Goal: Task Accomplishment & Management: Manage account settings

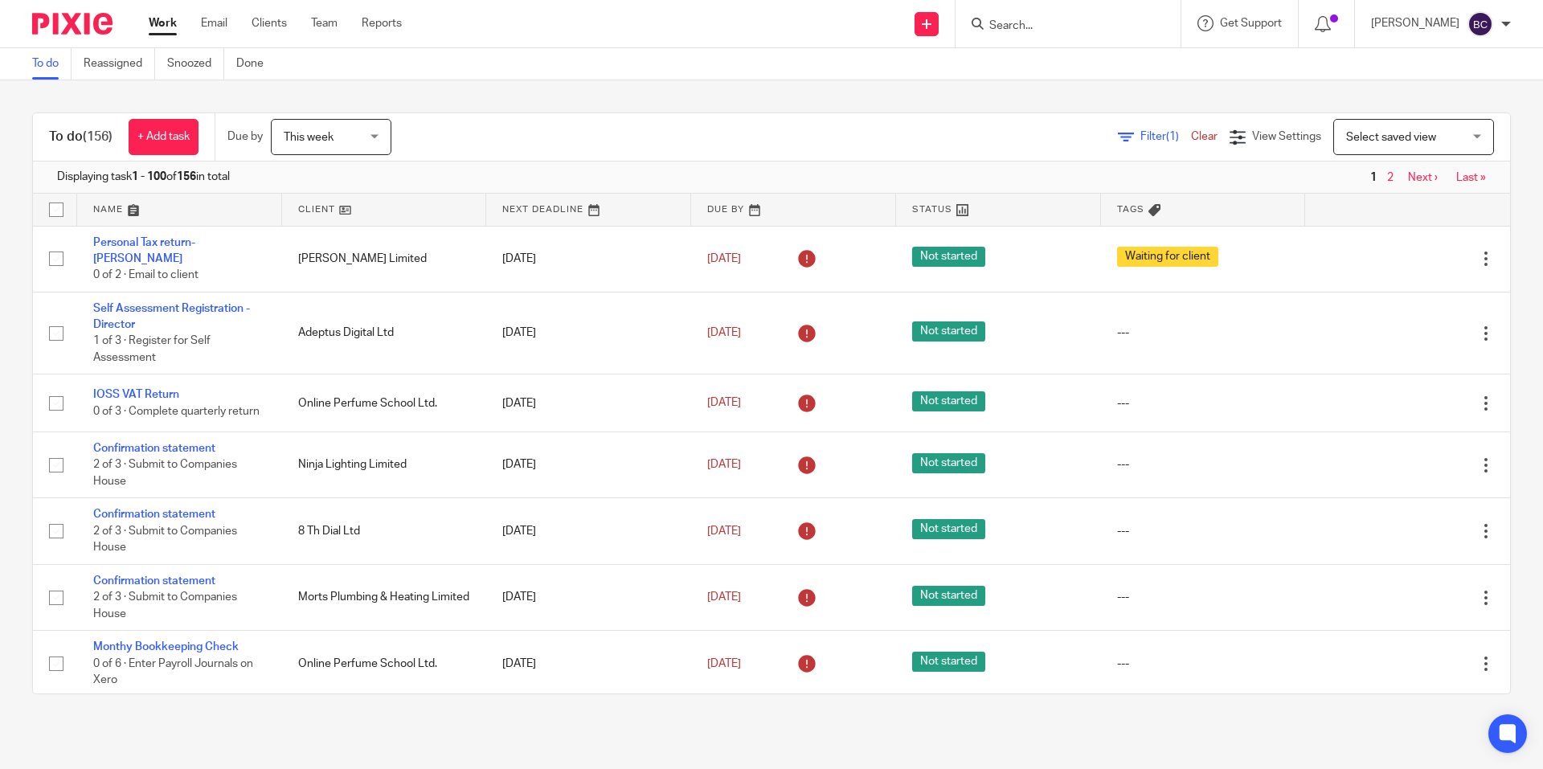
click at [1166, 133] on span "(1)" at bounding box center [1172, 136] width 13 height 11
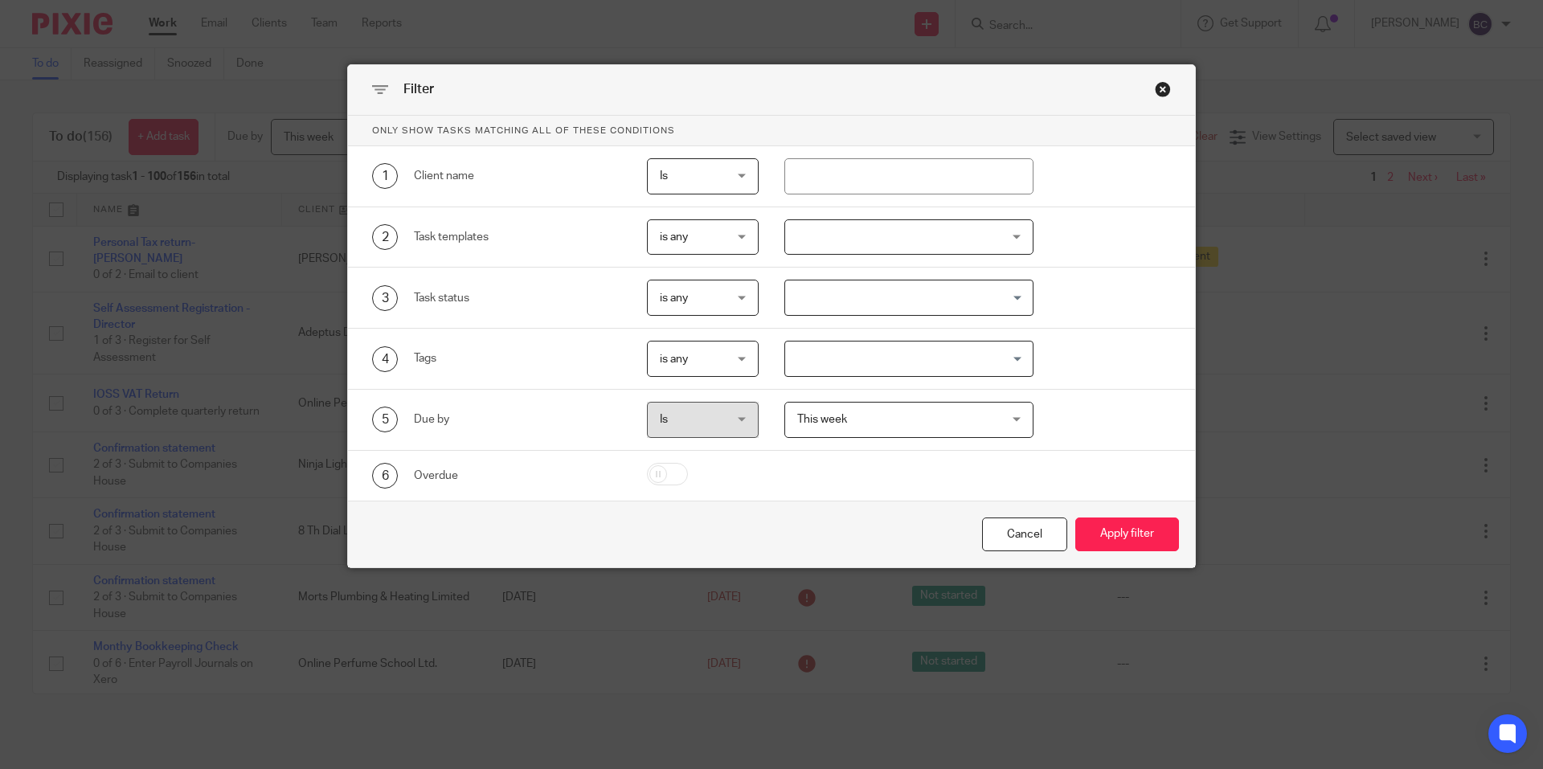
click at [1436, 133] on div "Filter Only show tasks matching all of these conditions 1 Client name Is Is Is …" at bounding box center [771, 384] width 1543 height 769
click at [1155, 90] on div "Close this dialog window" at bounding box center [1163, 89] width 16 height 16
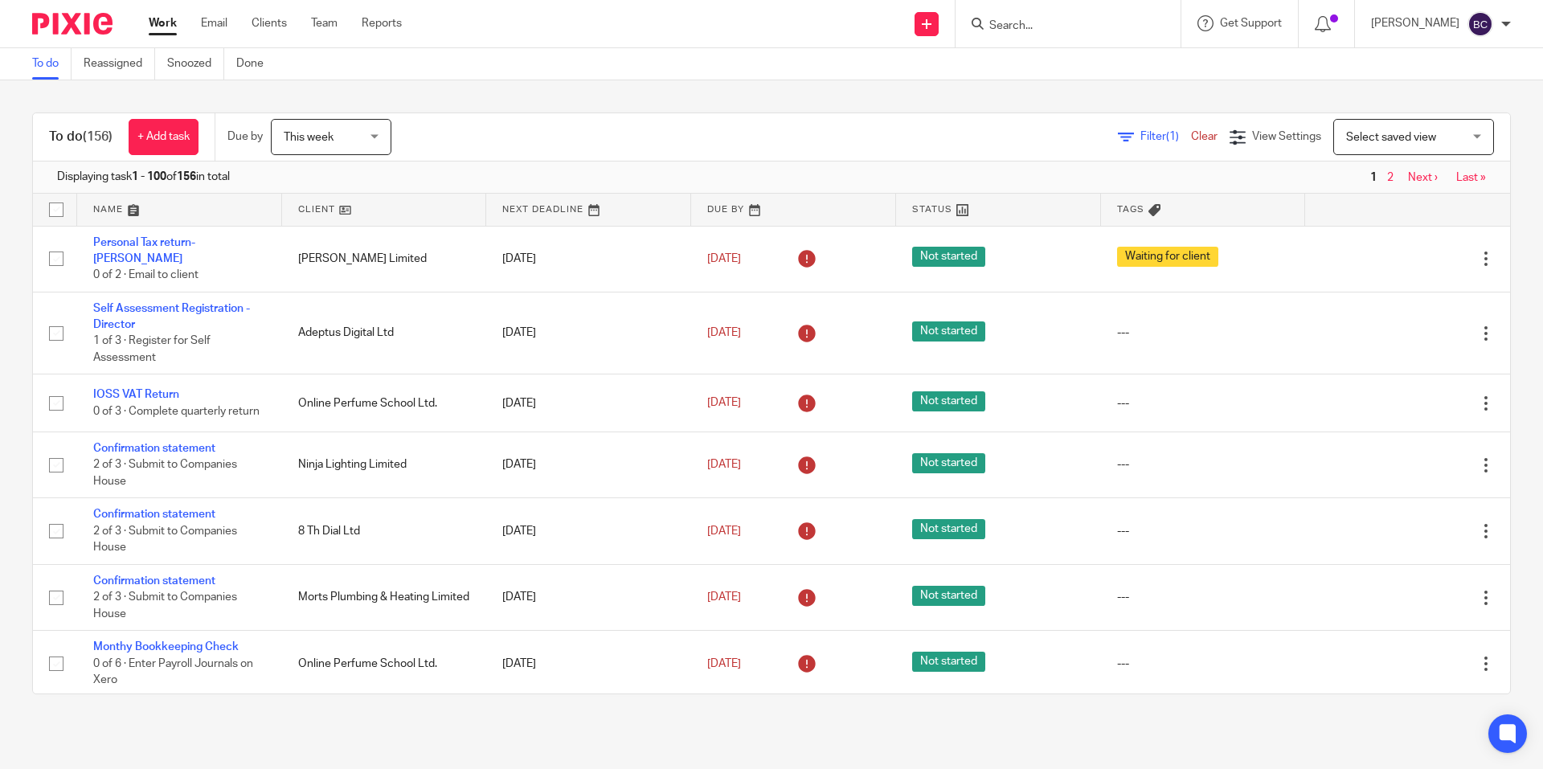
click at [1348, 131] on span "Select saved view" at bounding box center [1404, 137] width 117 height 34
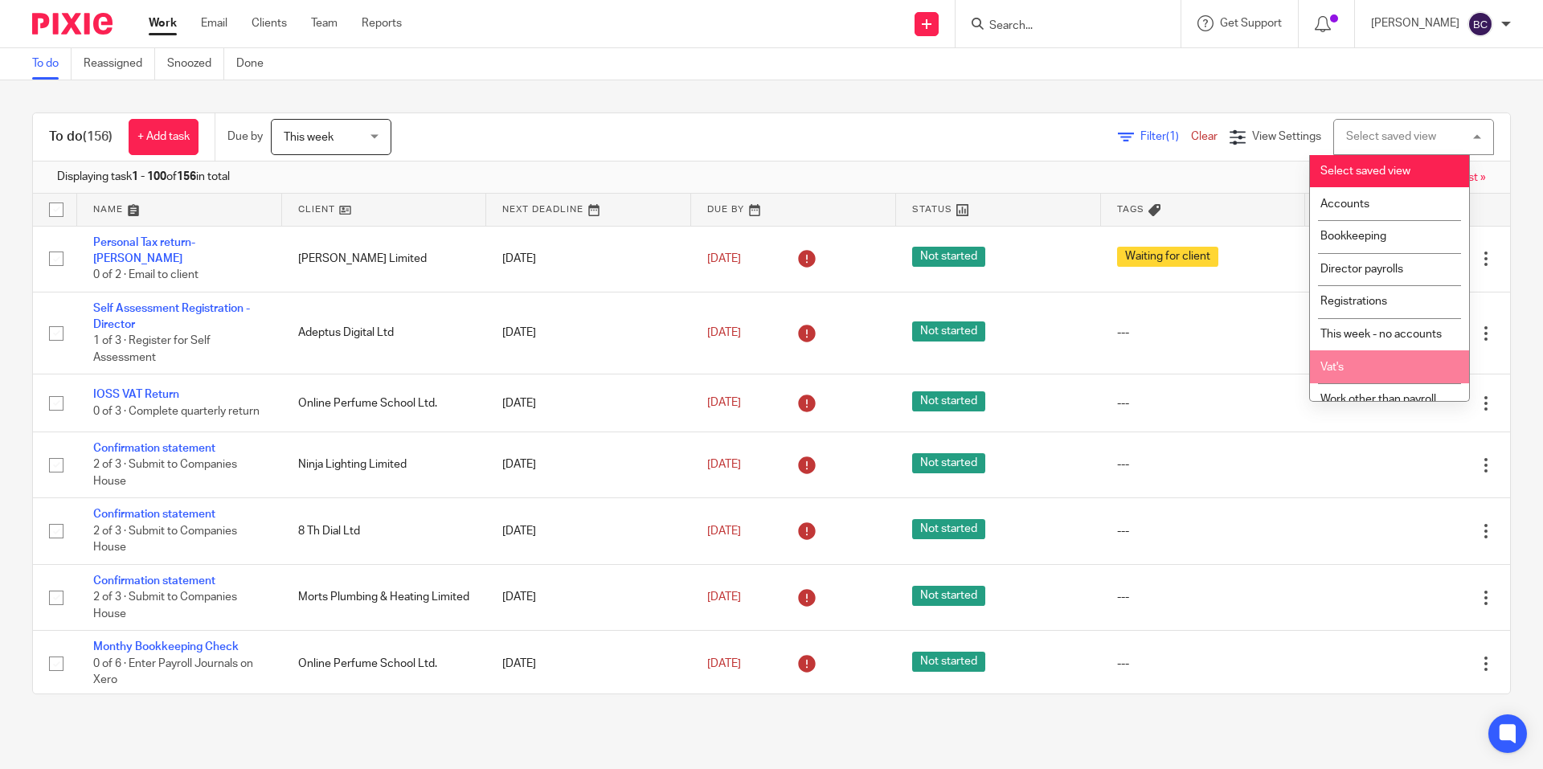
click at [1367, 361] on li "Vat's" at bounding box center [1389, 366] width 159 height 33
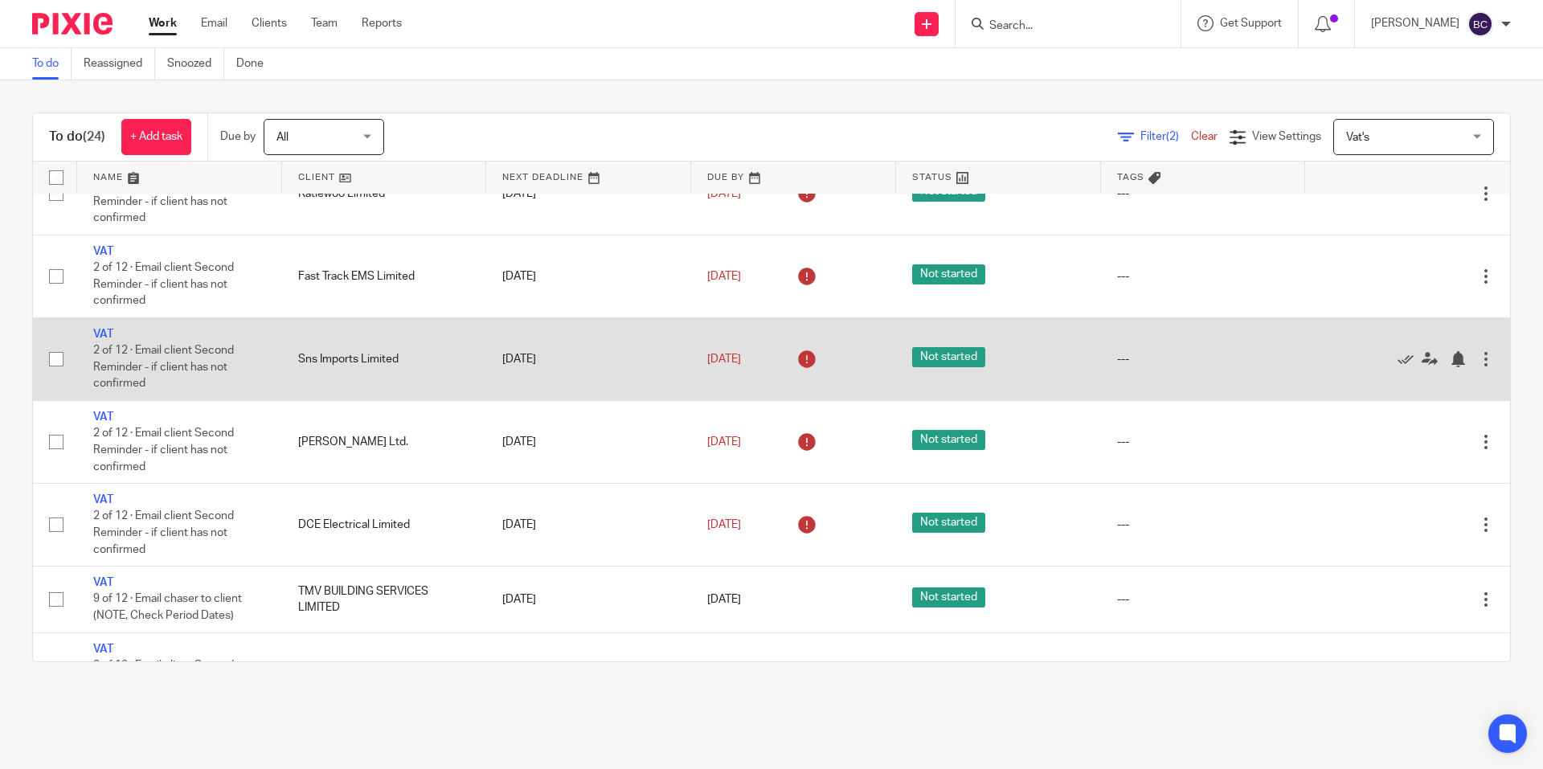
scroll to position [19, 0]
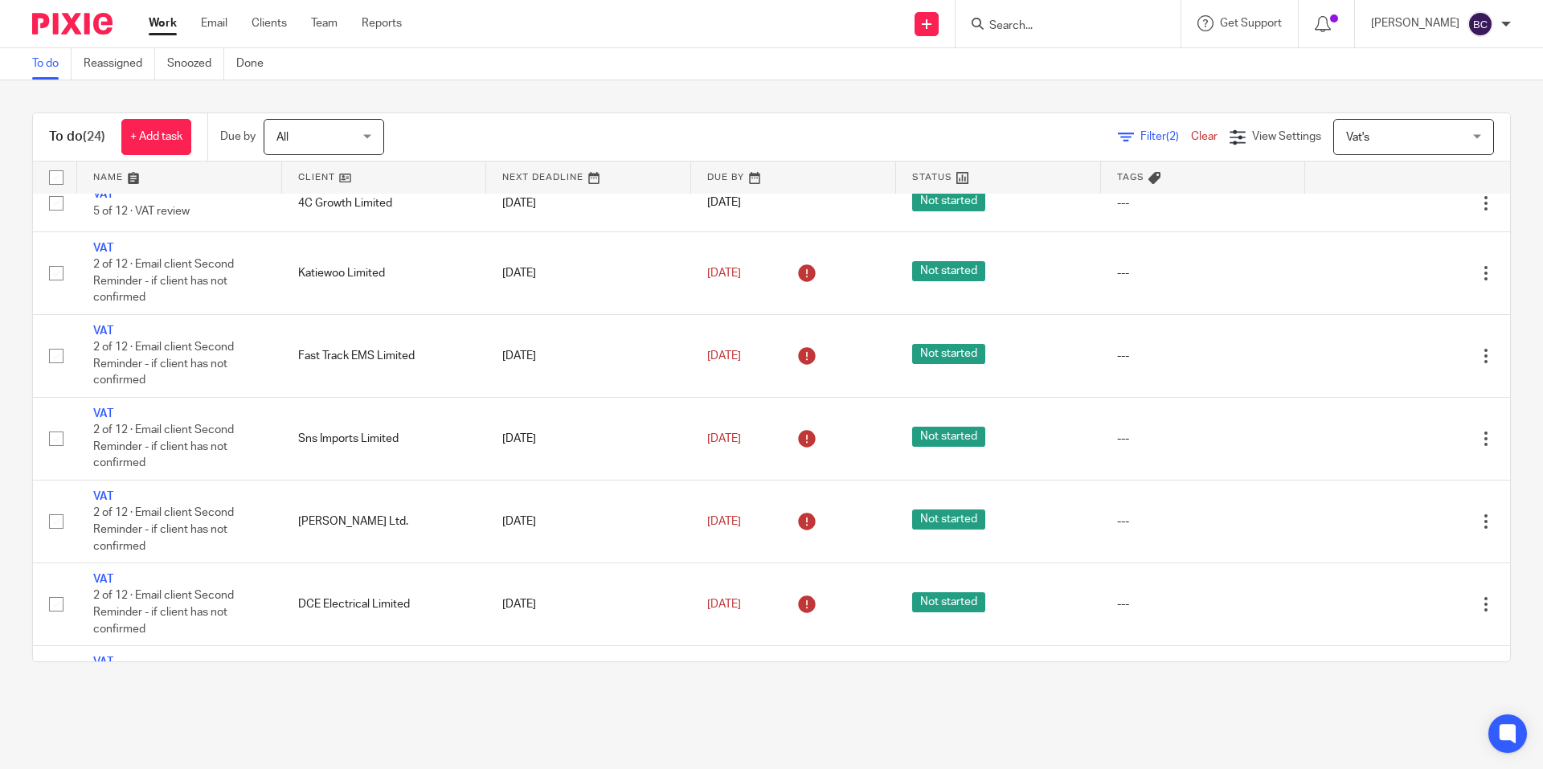
click at [1191, 134] on link "Clear" at bounding box center [1204, 136] width 27 height 11
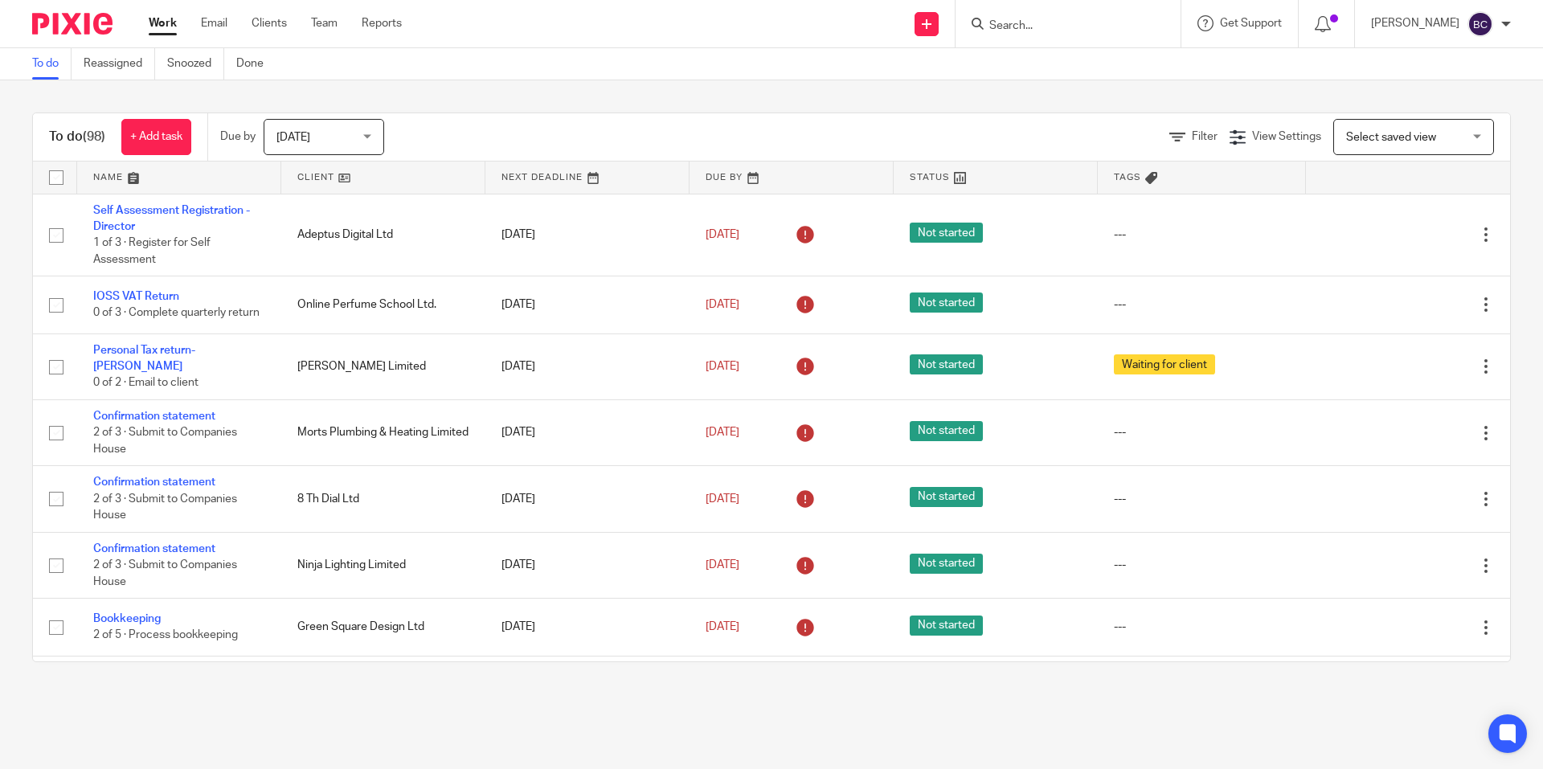
click at [313, 137] on span "[DATE]" at bounding box center [318, 137] width 85 height 34
click at [846, 76] on div "To do Reassigned Snoozed Done" at bounding box center [771, 64] width 1543 height 32
click at [333, 133] on span "[DATE]" at bounding box center [318, 137] width 85 height 34
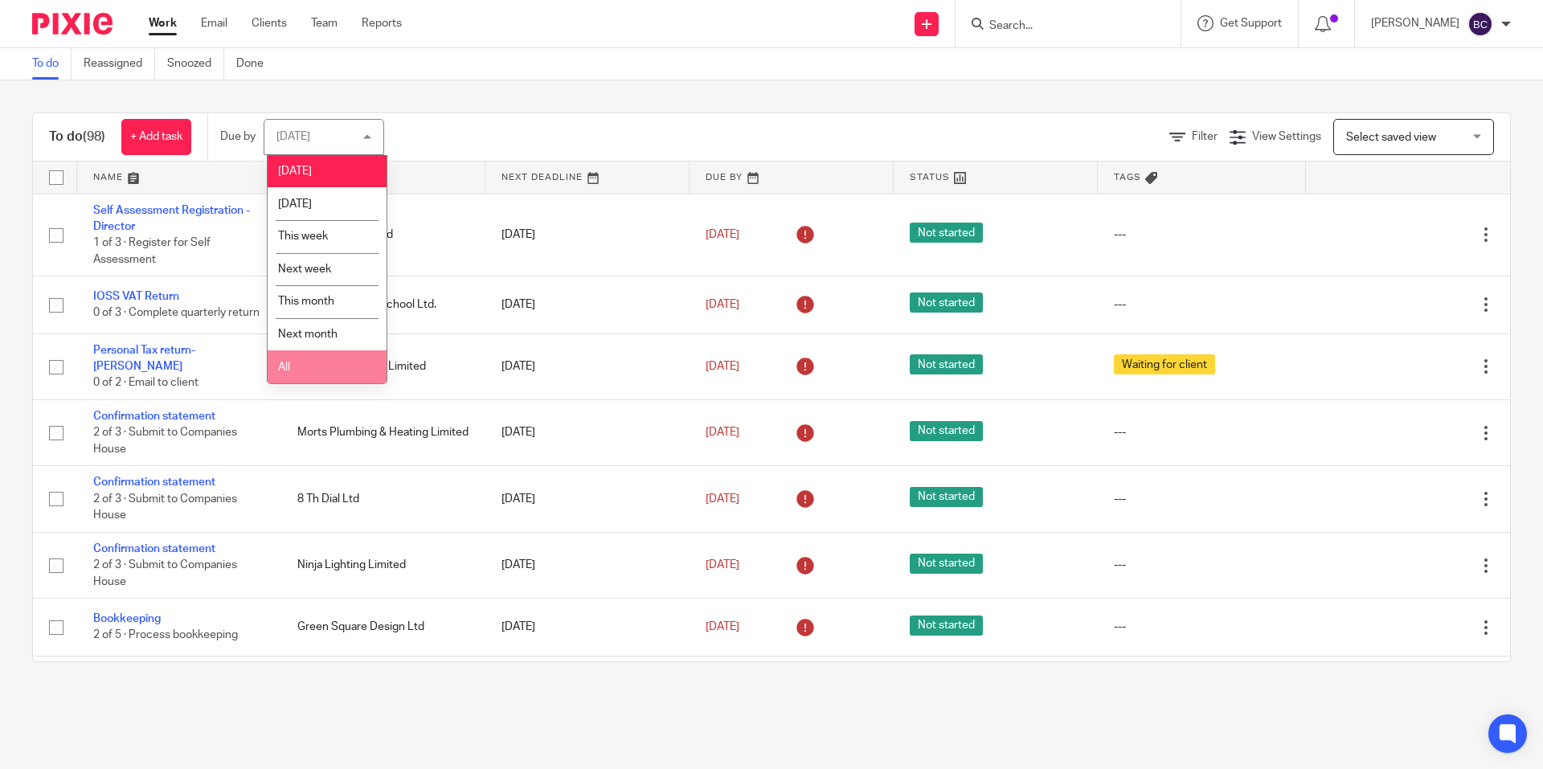
click at [341, 361] on li "All" at bounding box center [327, 366] width 119 height 33
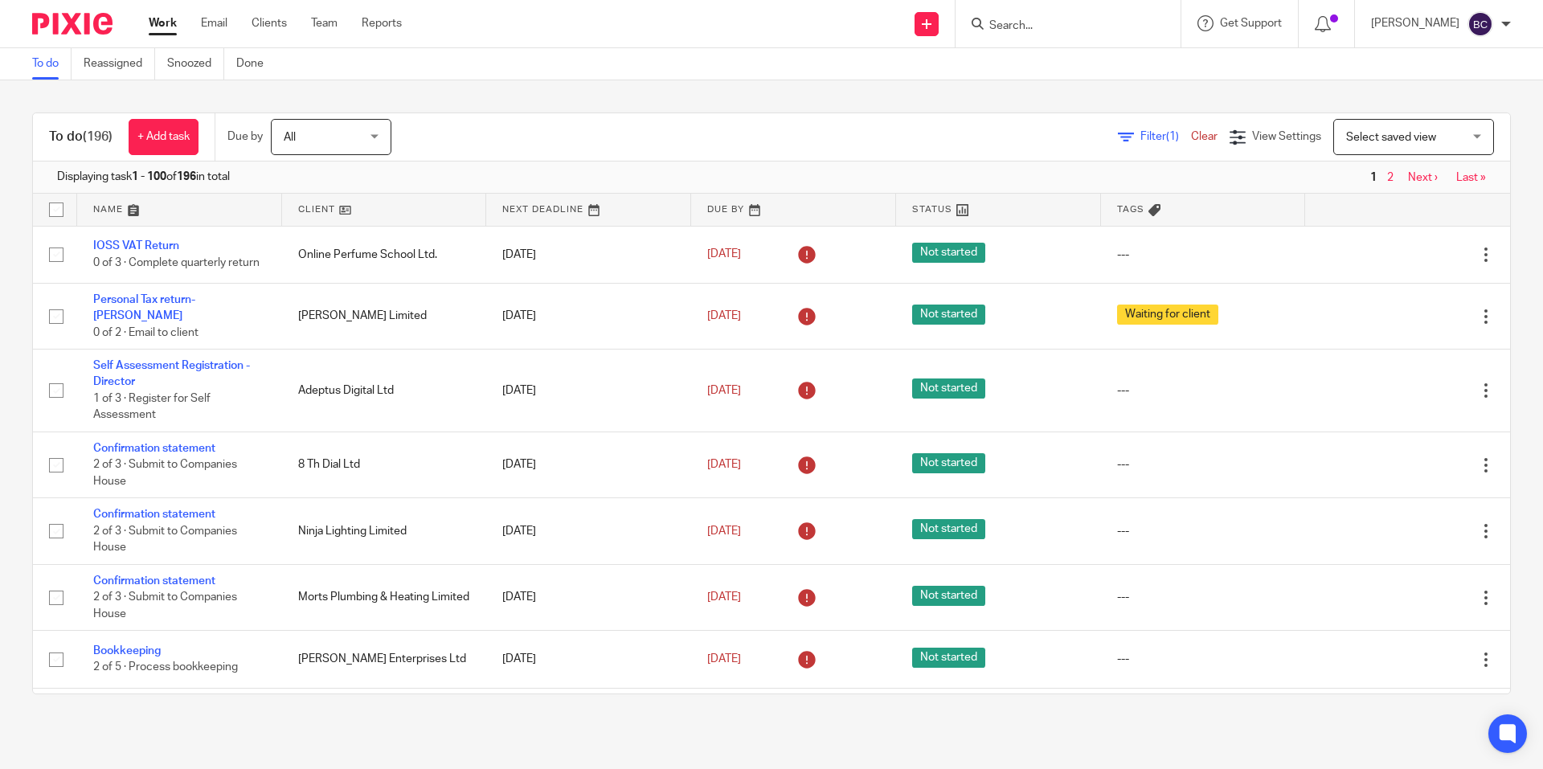
click at [133, 211] on link at bounding box center [179, 210] width 205 height 32
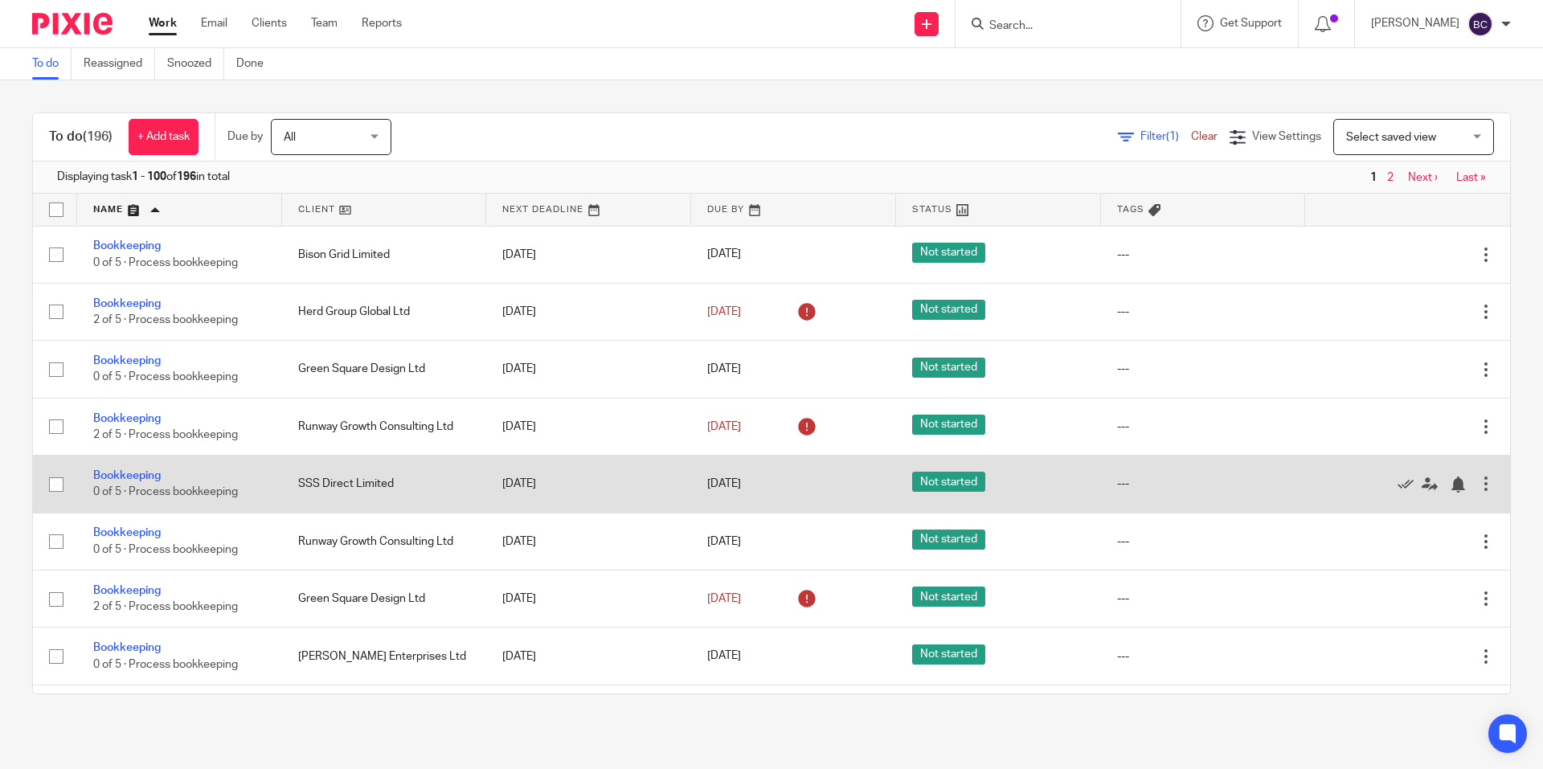
scroll to position [1, 0]
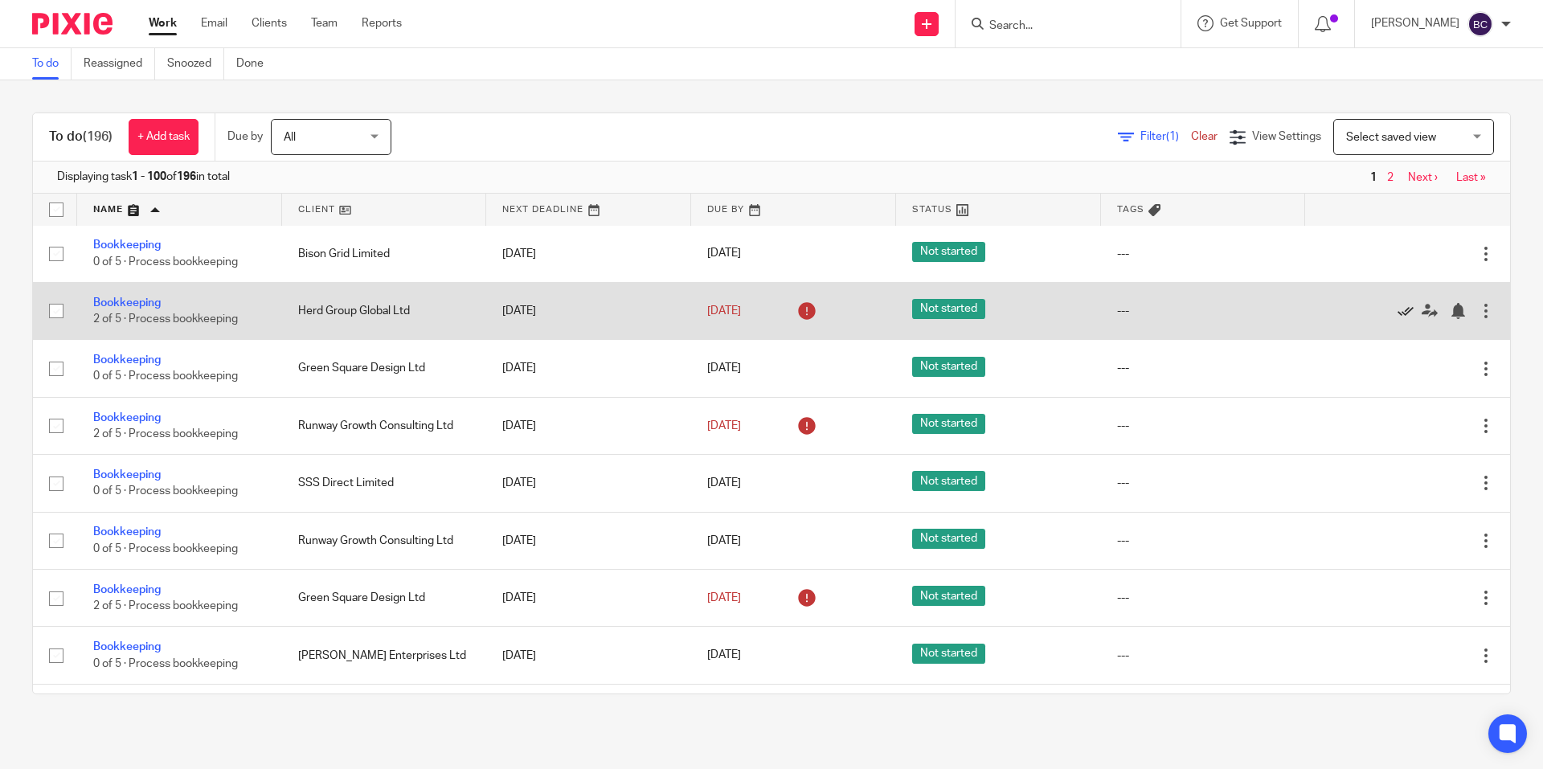
click at [1397, 310] on icon at bounding box center [1405, 311] width 16 height 16
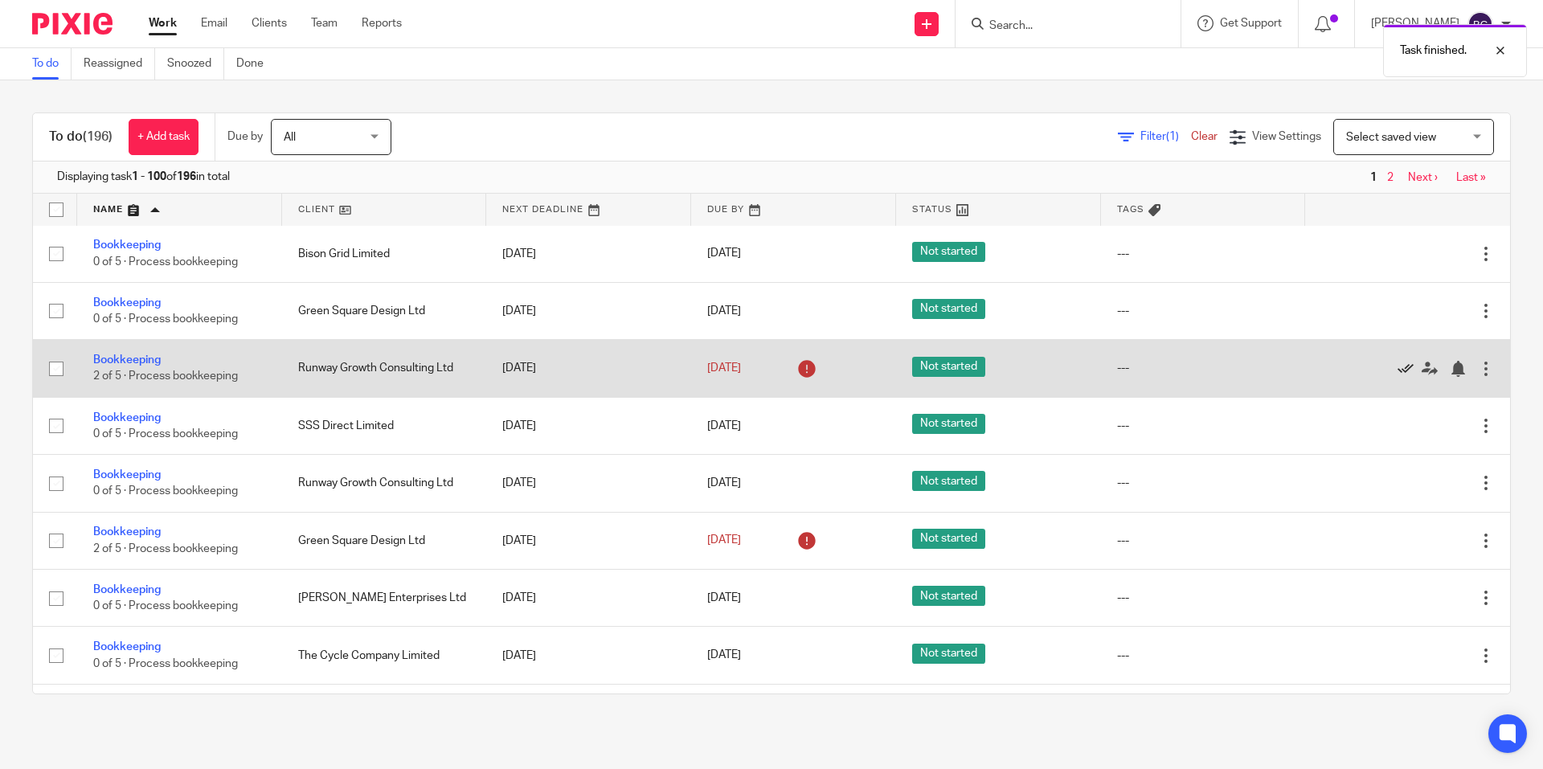
click at [1397, 370] on icon at bounding box center [1405, 369] width 16 height 16
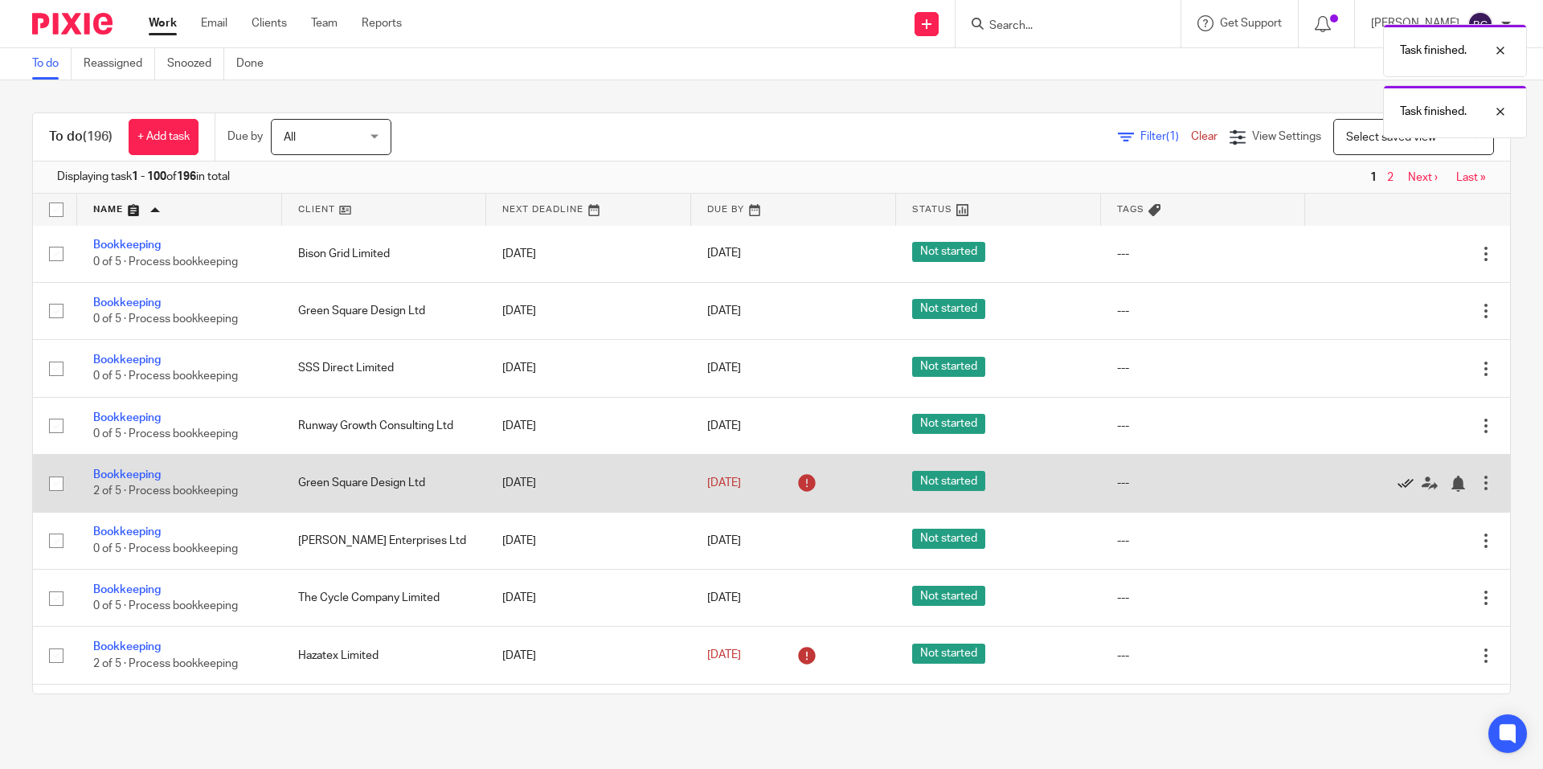
click at [1397, 484] on icon at bounding box center [1405, 484] width 16 height 16
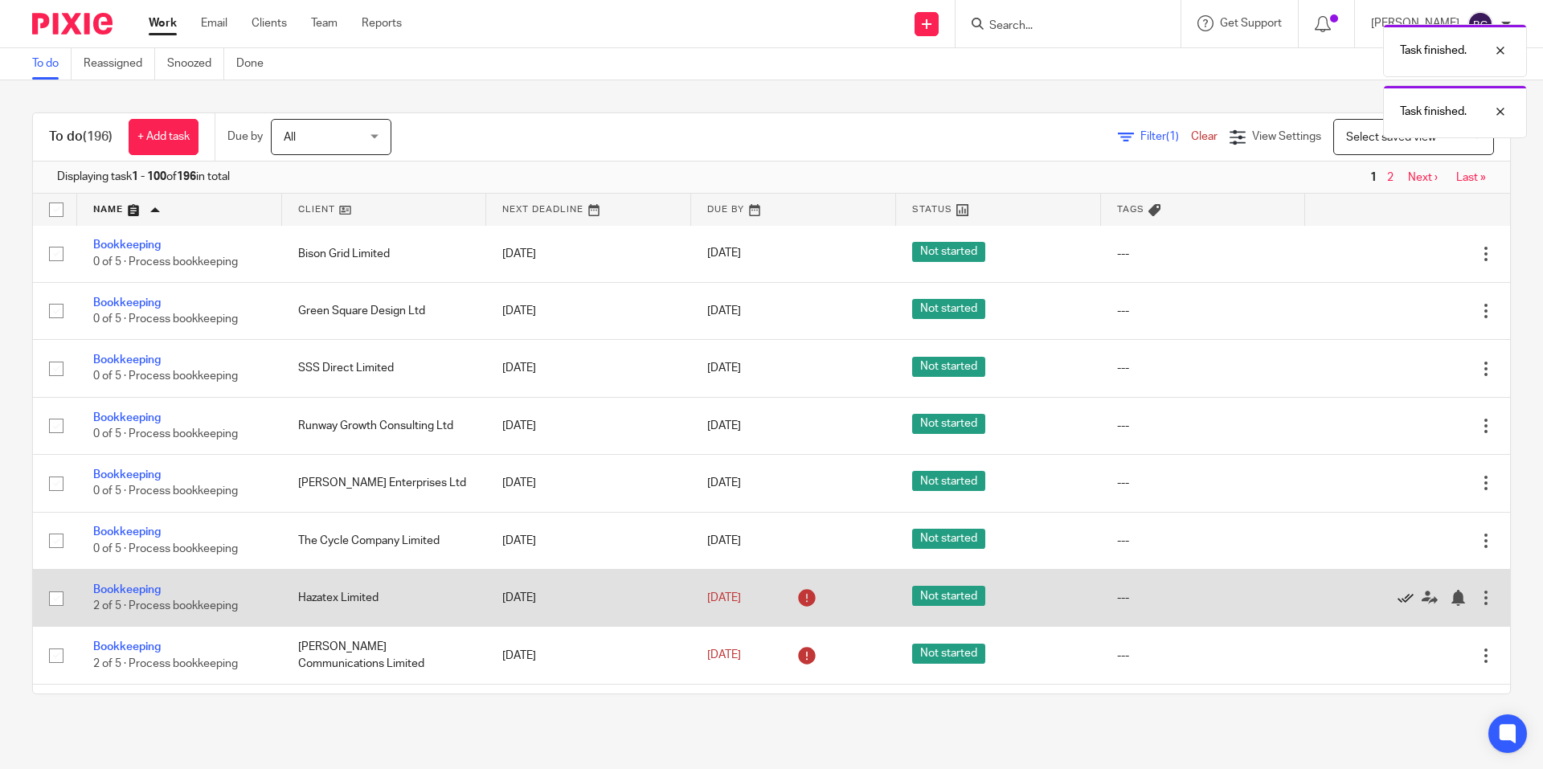
click at [1397, 598] on icon at bounding box center [1405, 598] width 16 height 16
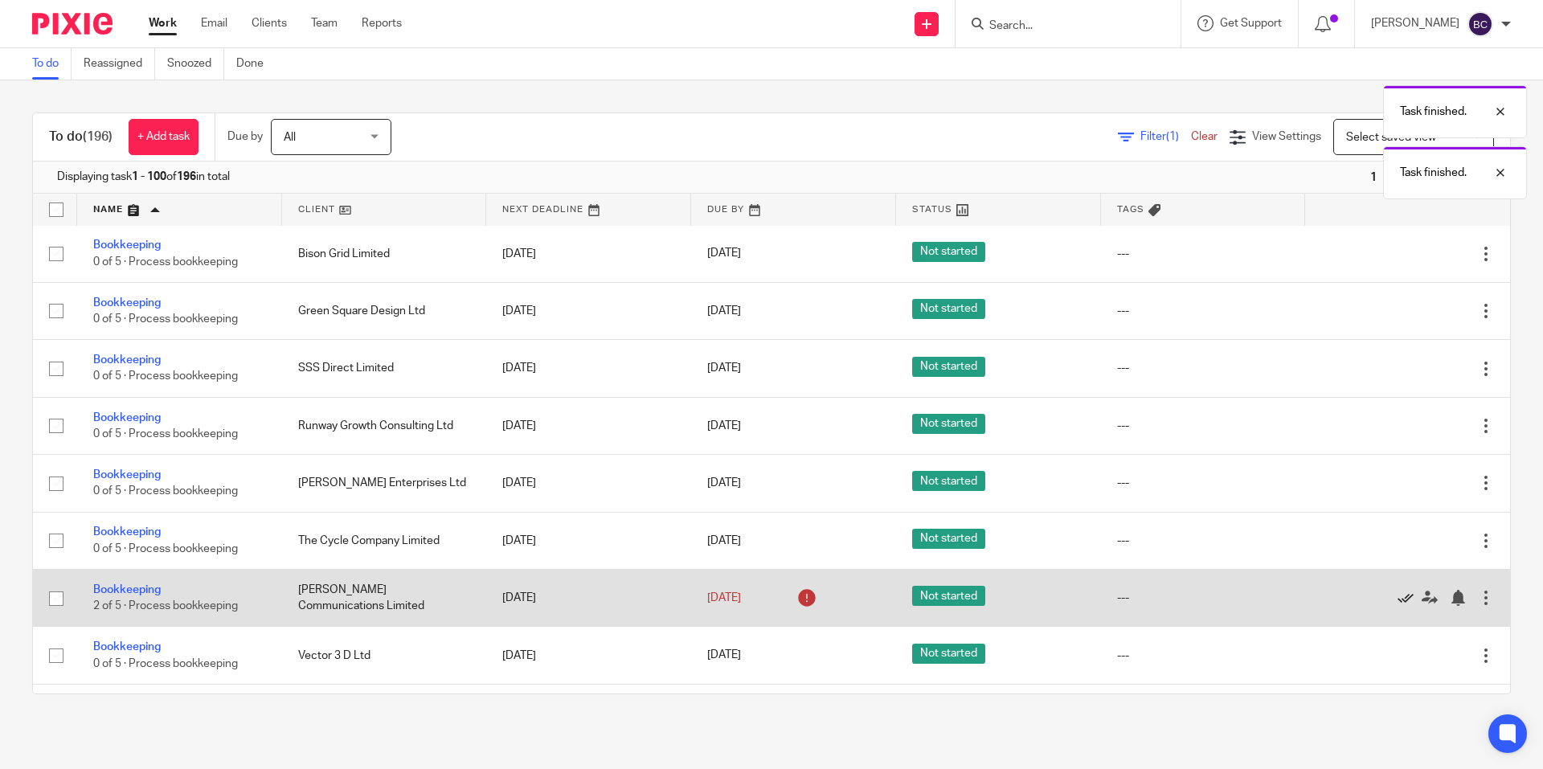
click at [1397, 596] on icon at bounding box center [1405, 598] width 16 height 16
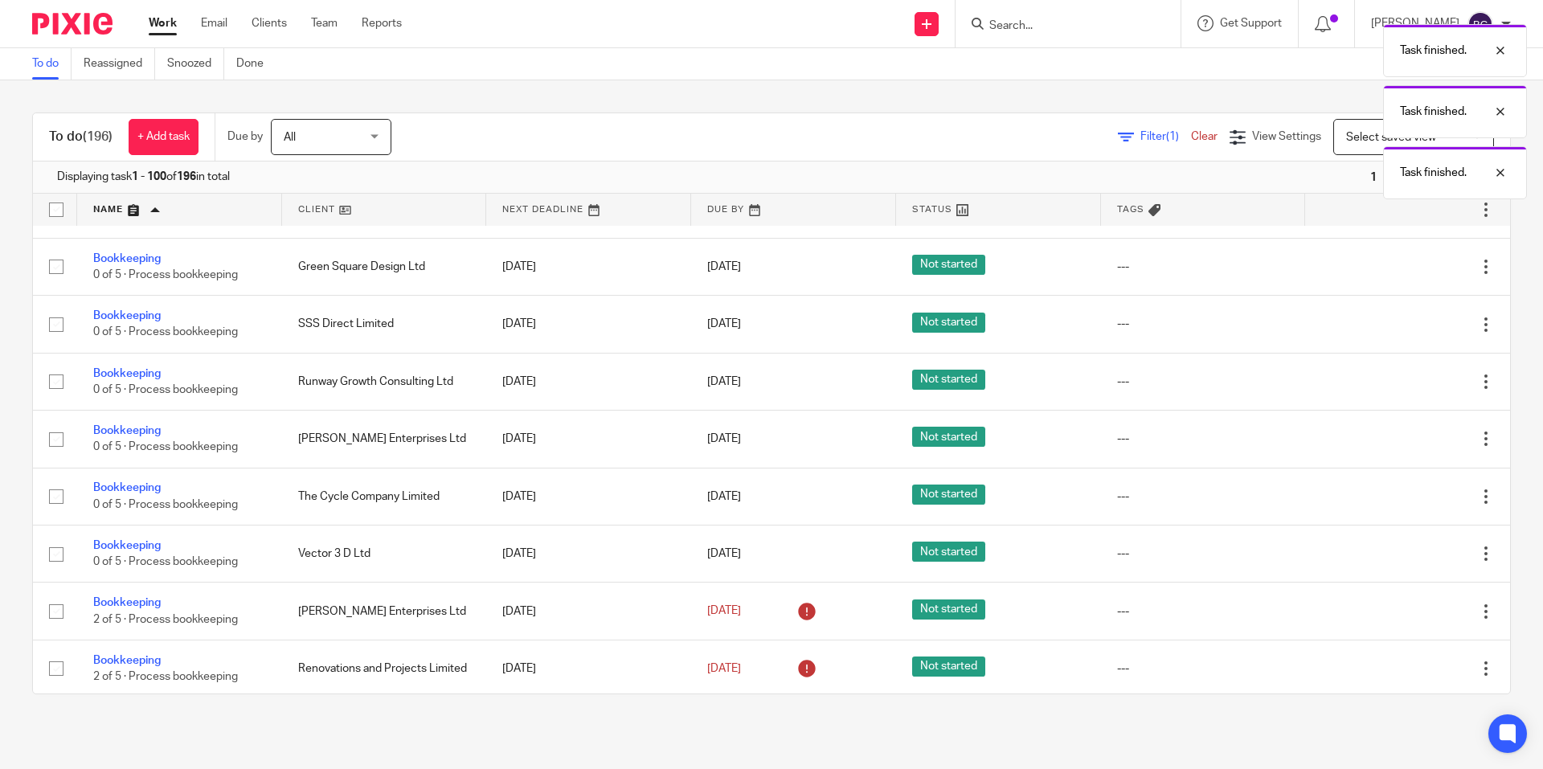
scroll to position [47, 0]
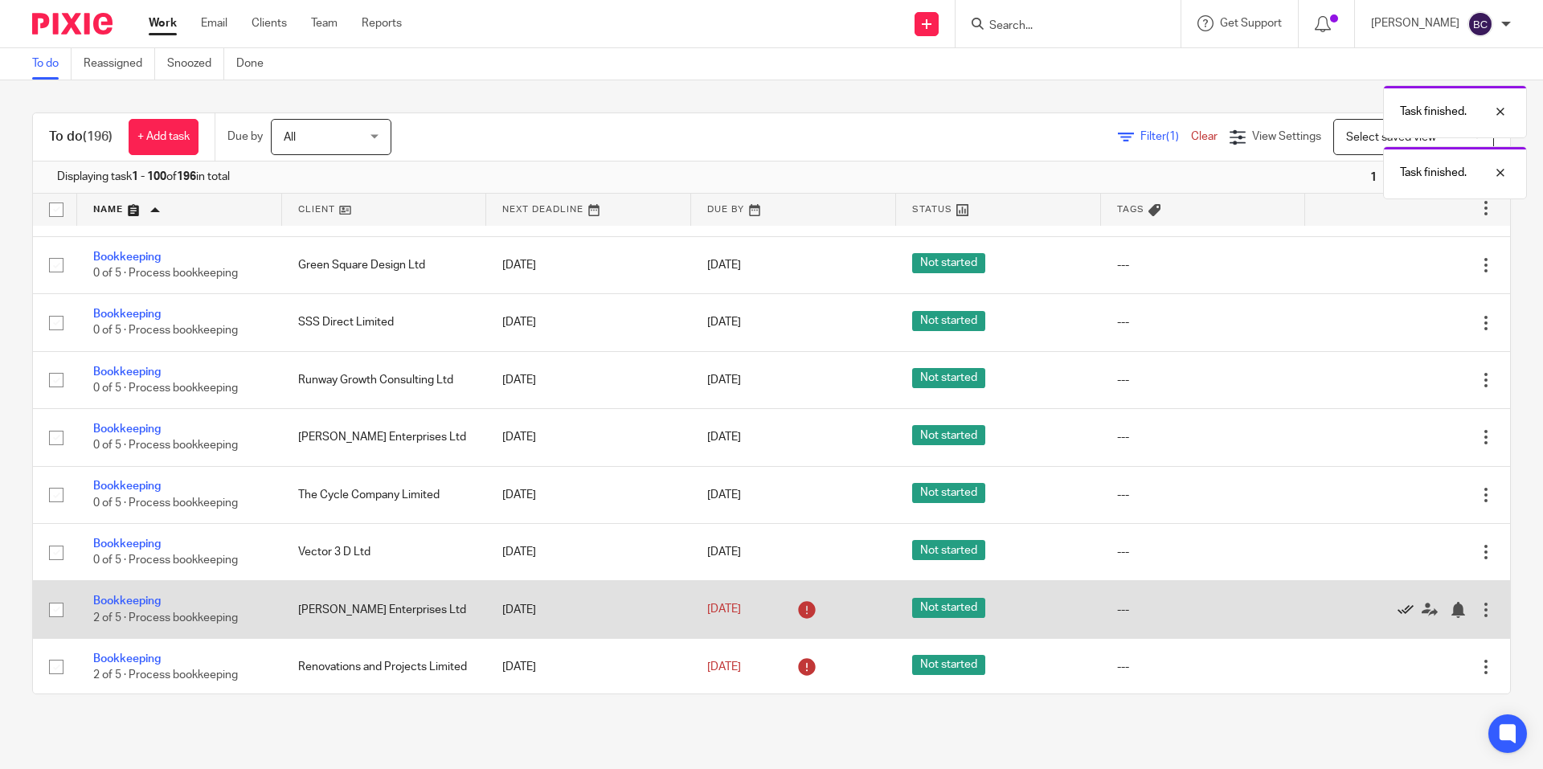
click at [1397, 606] on icon at bounding box center [1405, 610] width 16 height 16
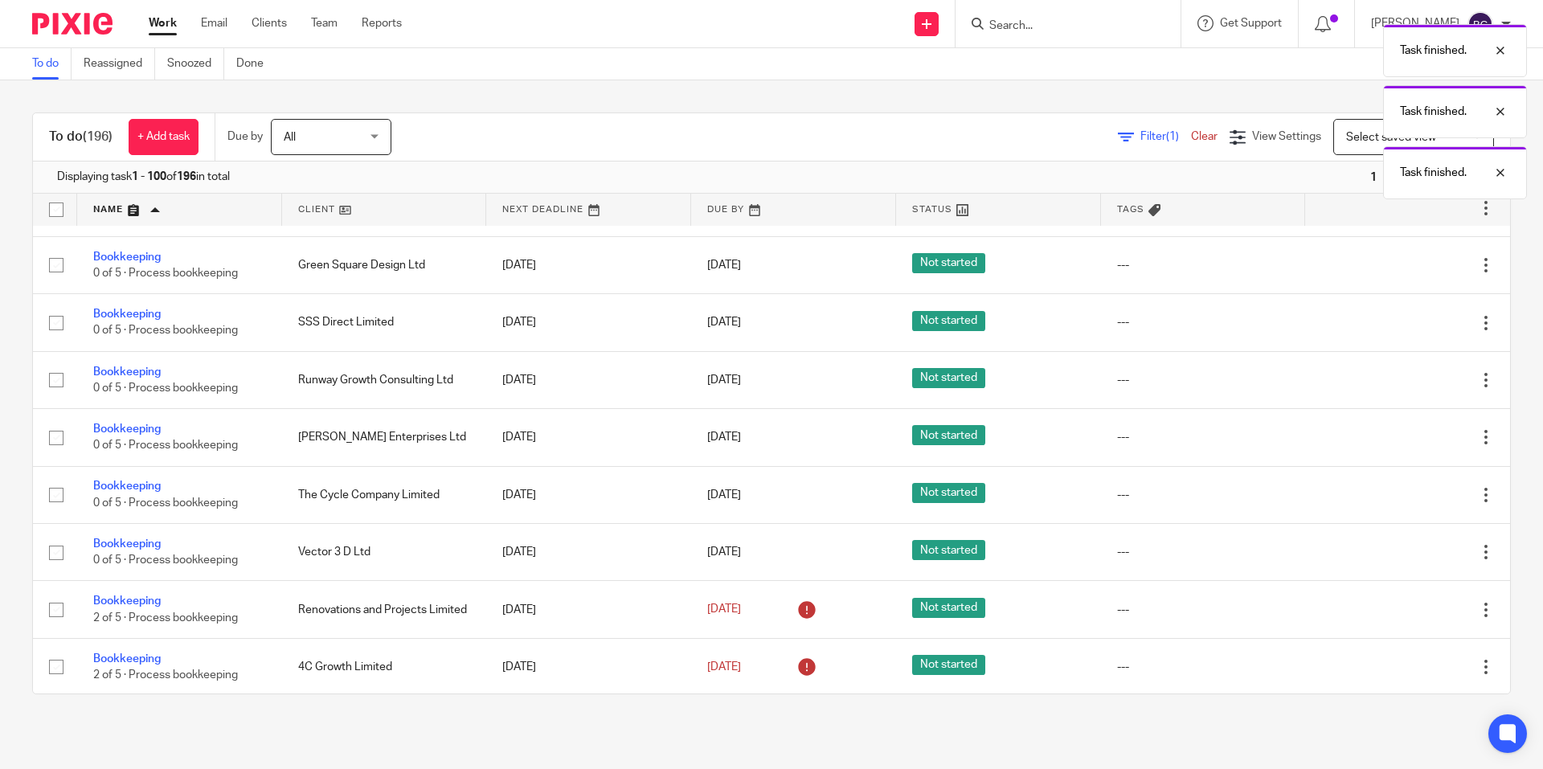
click at [1397, 606] on icon at bounding box center [1405, 610] width 16 height 16
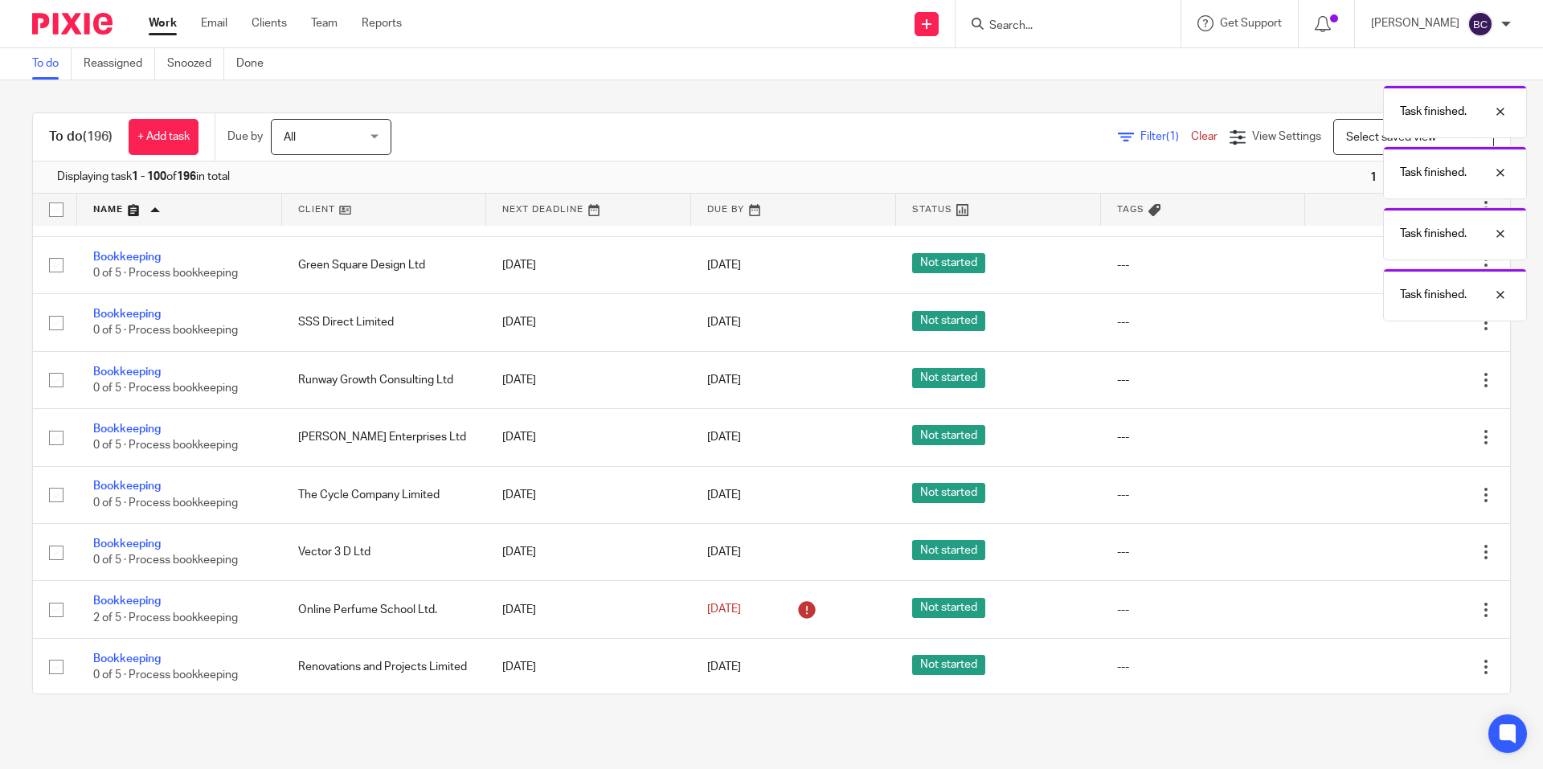
click at [1397, 606] on icon at bounding box center [1405, 610] width 16 height 16
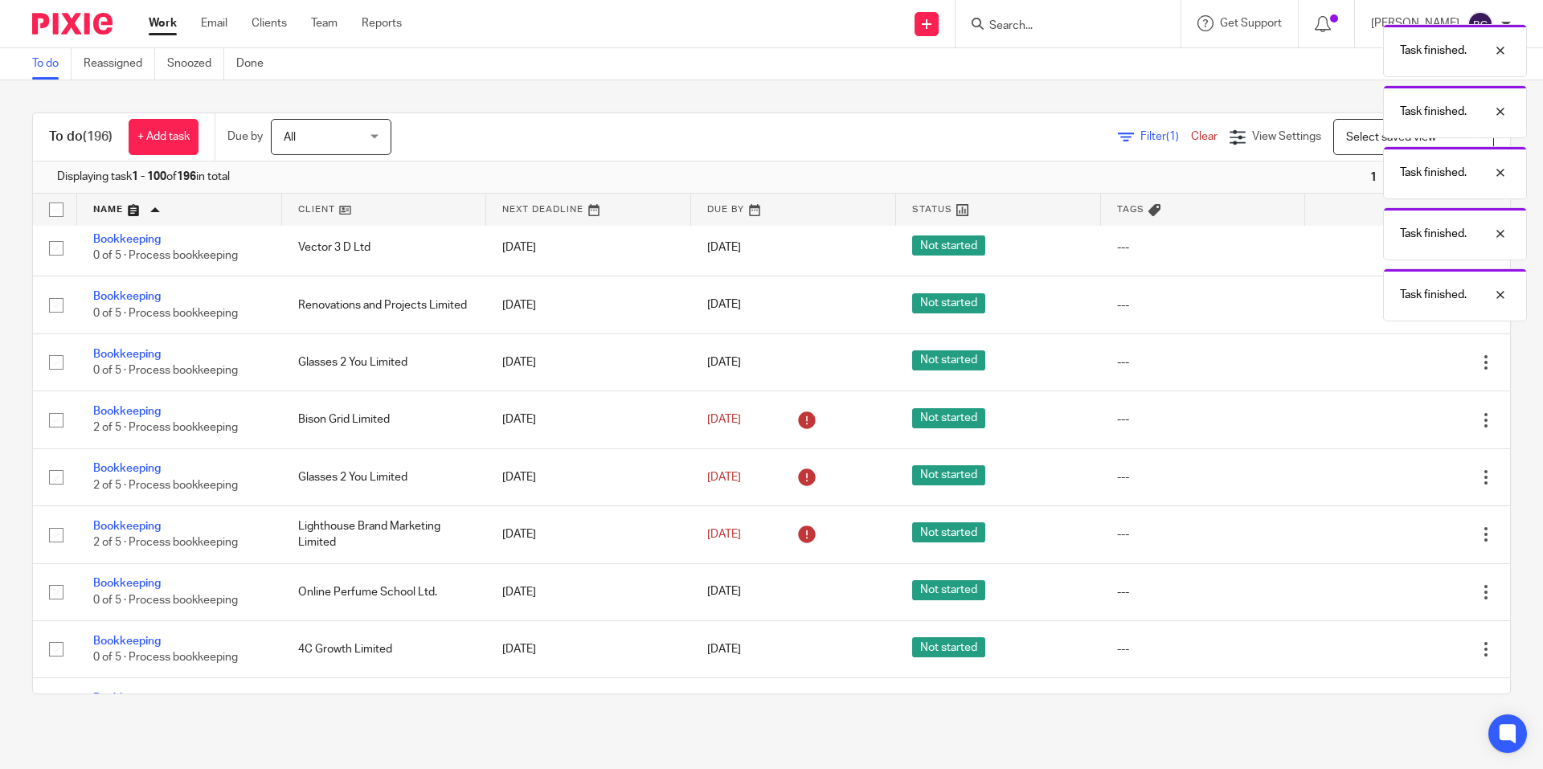
scroll to position [350, 0]
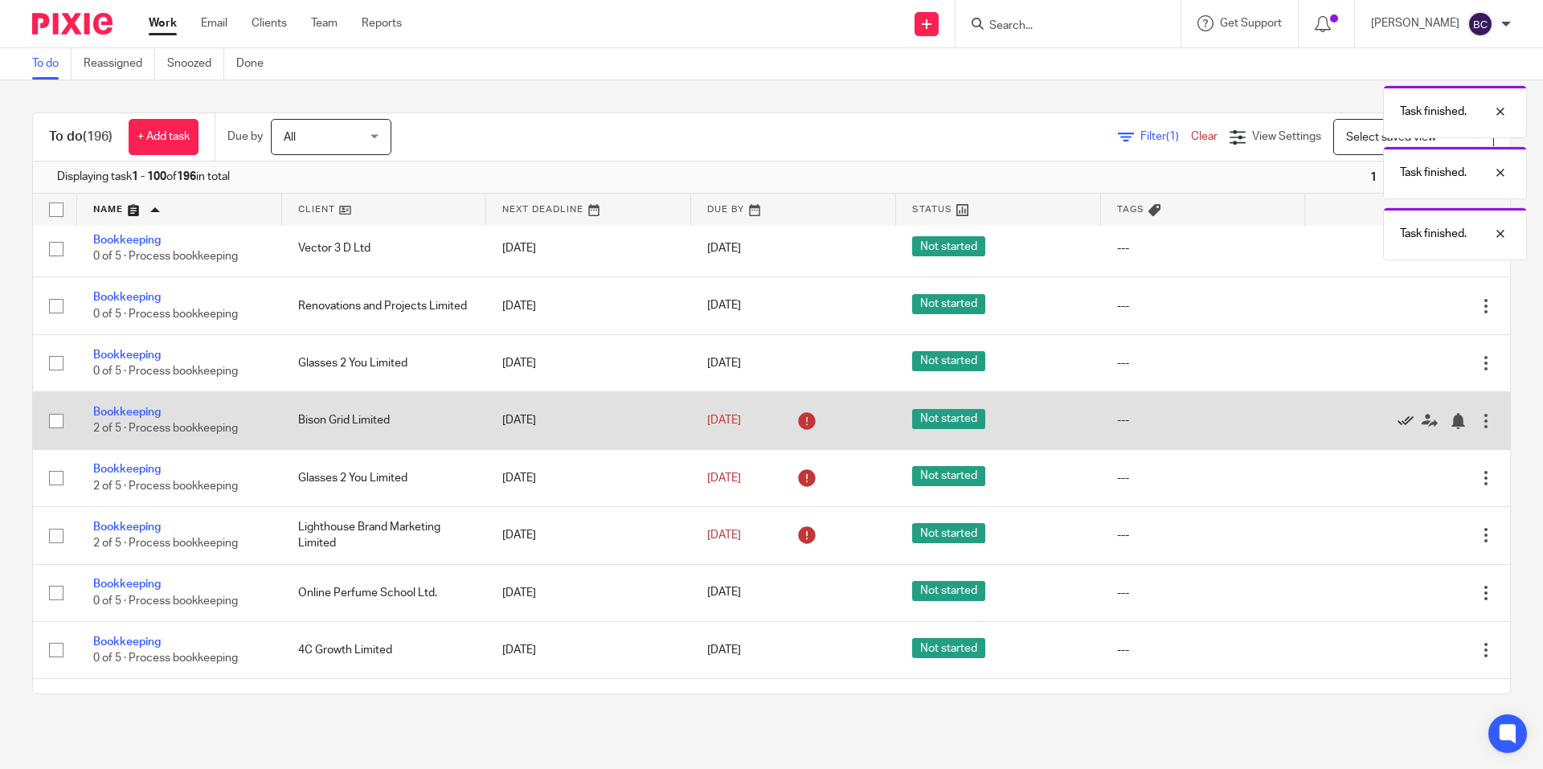
click at [1397, 423] on icon at bounding box center [1405, 421] width 16 height 16
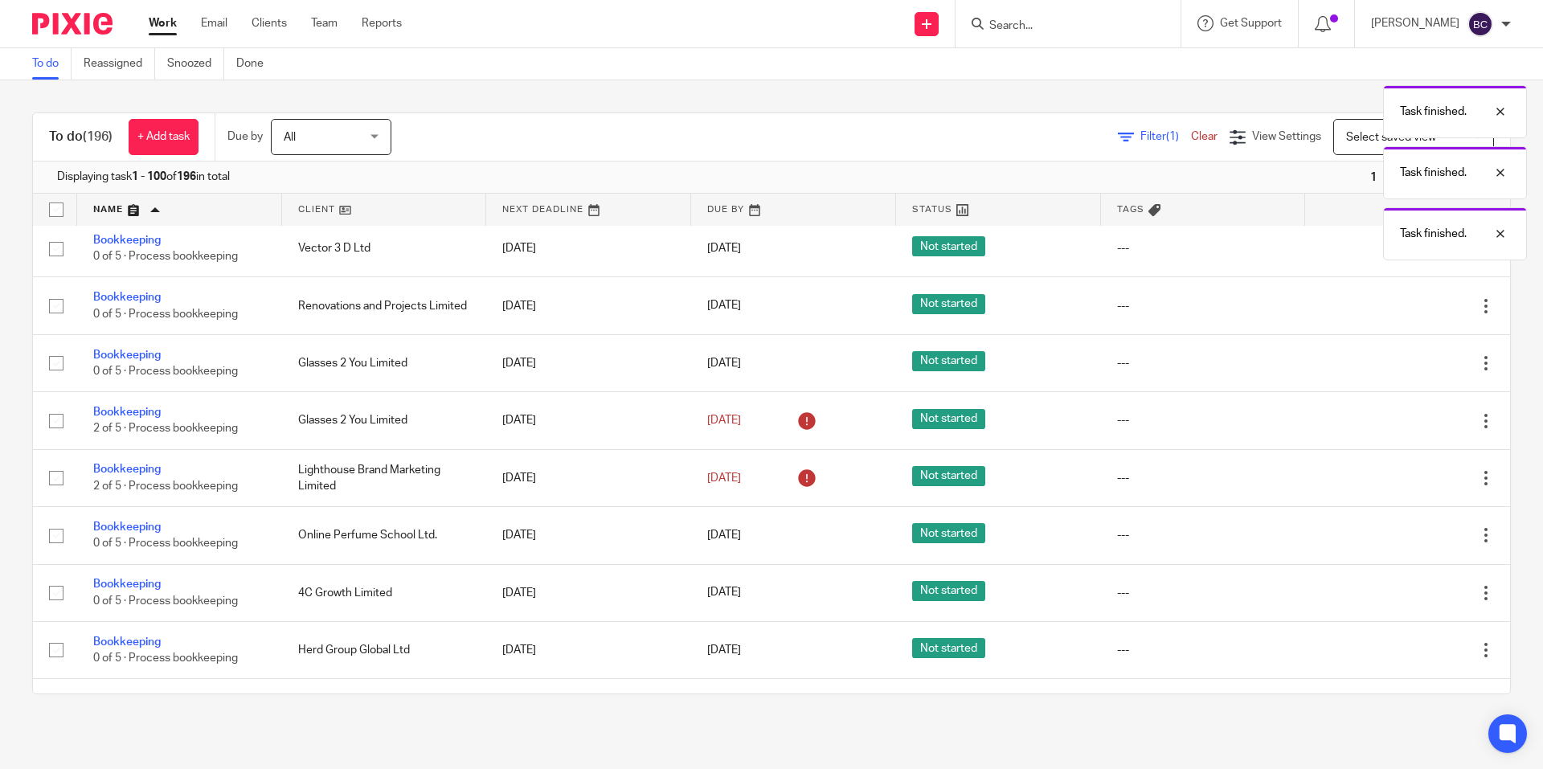
click at [1397, 423] on icon at bounding box center [1405, 421] width 16 height 16
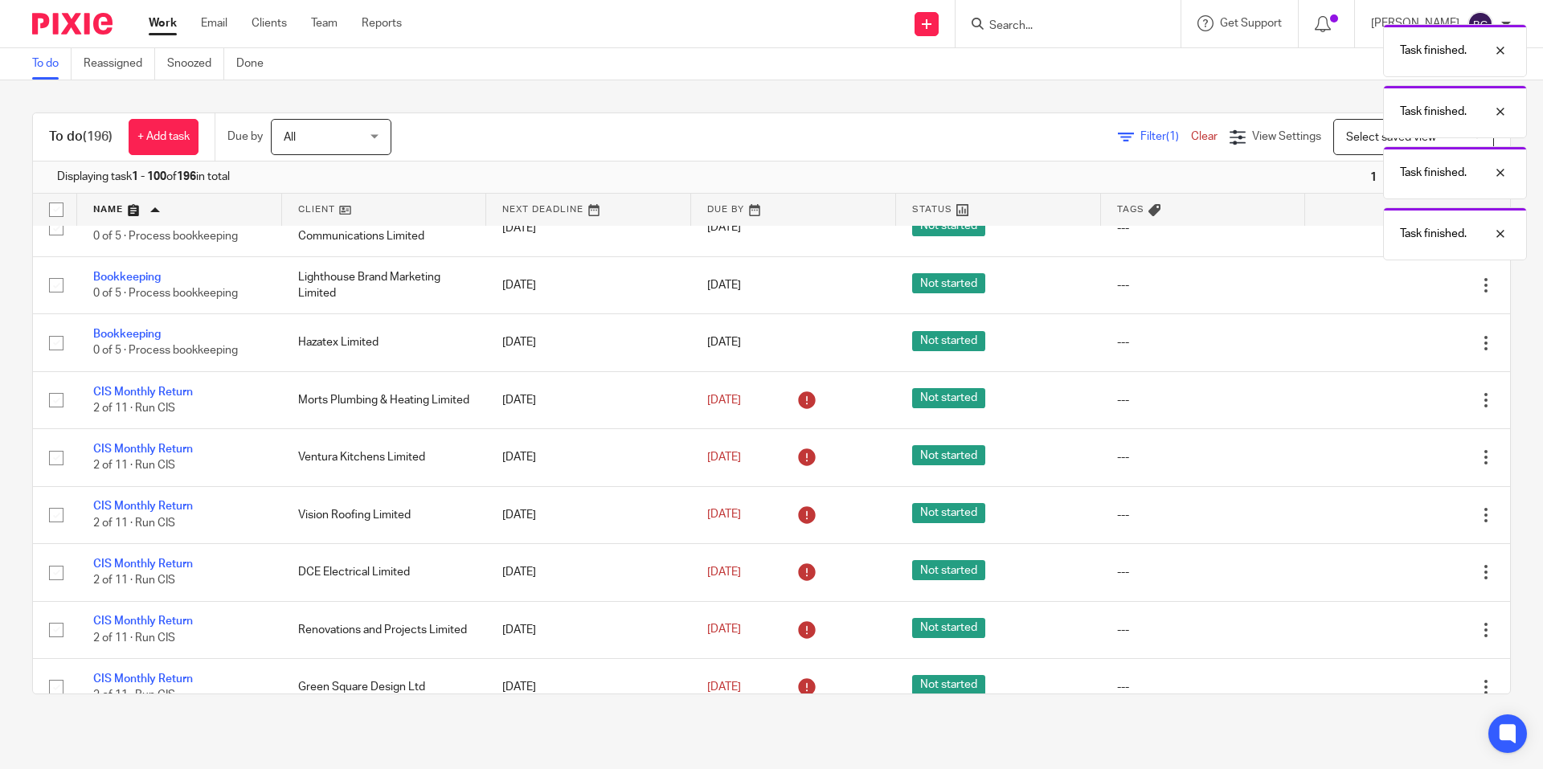
scroll to position [714, 0]
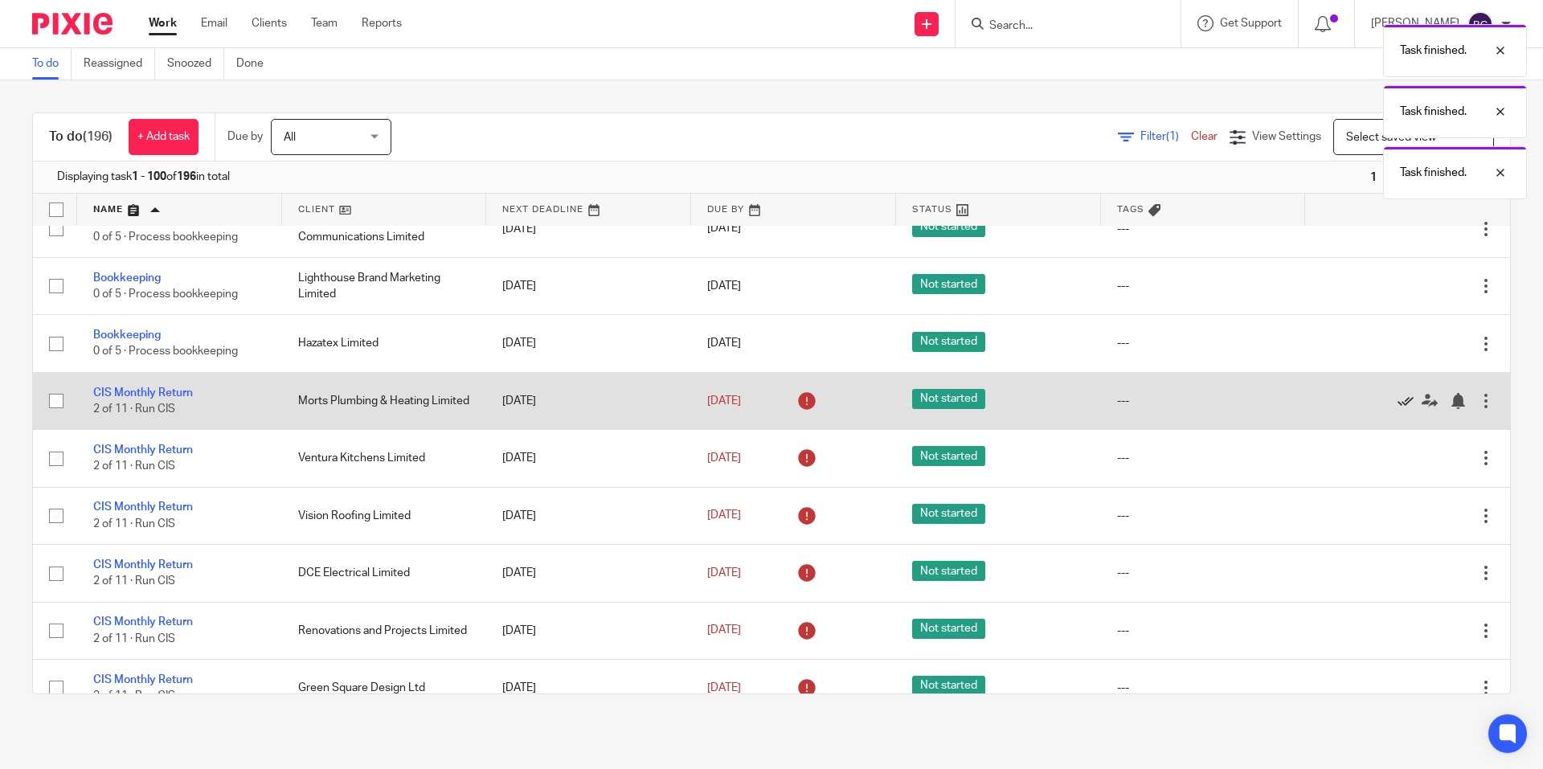
click at [1397, 400] on icon at bounding box center [1405, 401] width 16 height 16
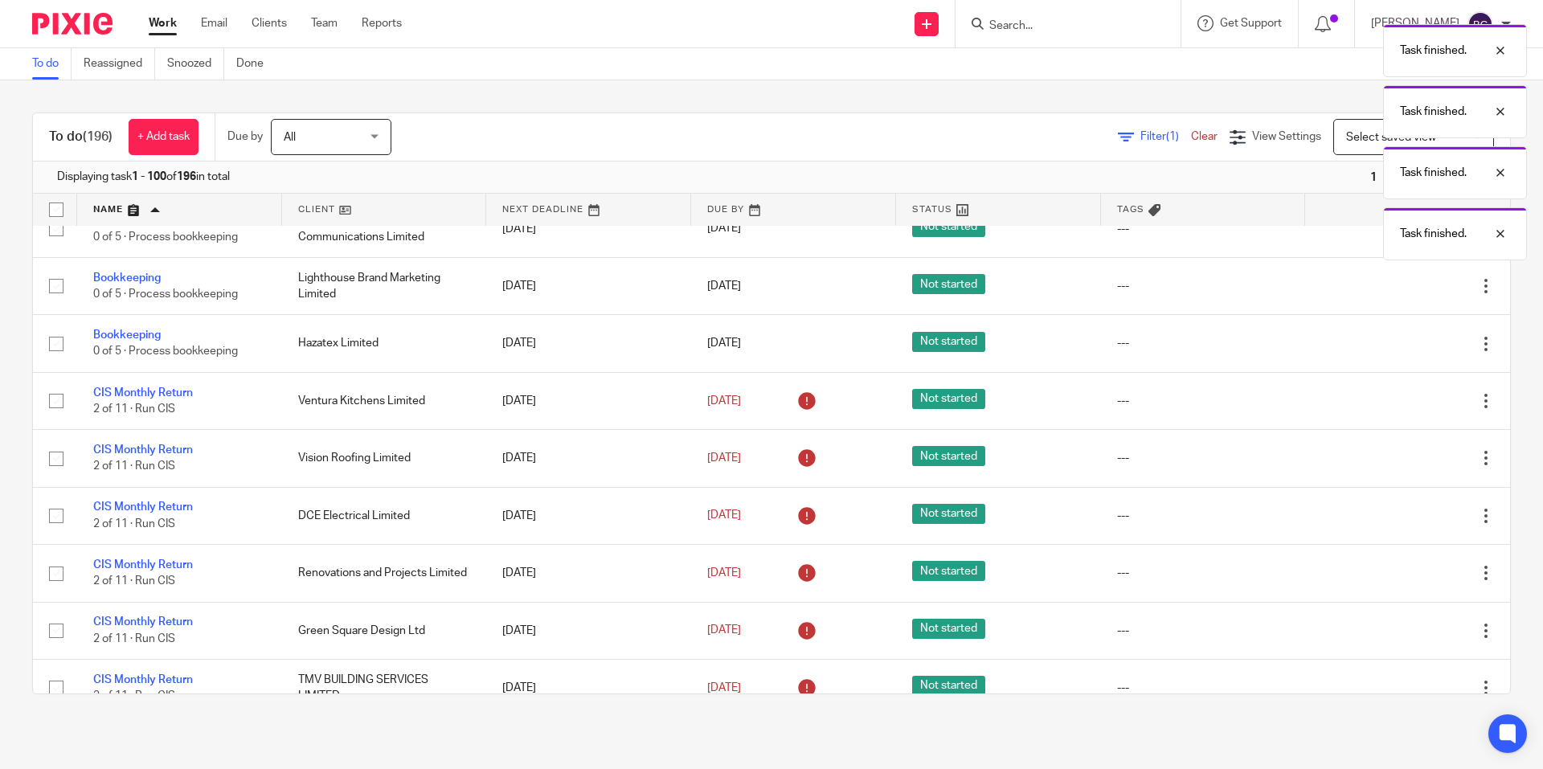
click at [1397, 400] on icon at bounding box center [1405, 401] width 16 height 16
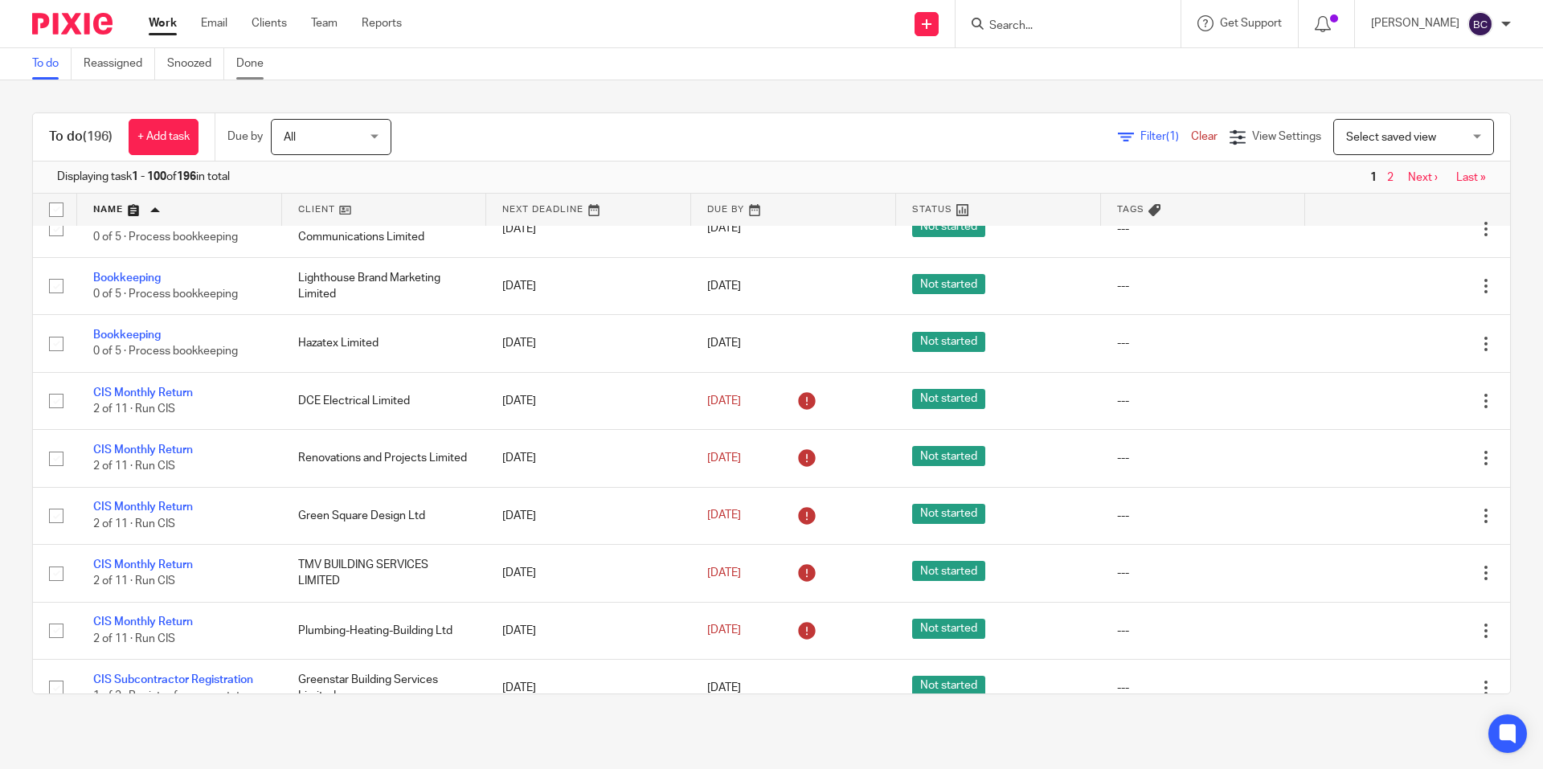
click at [246, 59] on link "Done" at bounding box center [255, 63] width 39 height 31
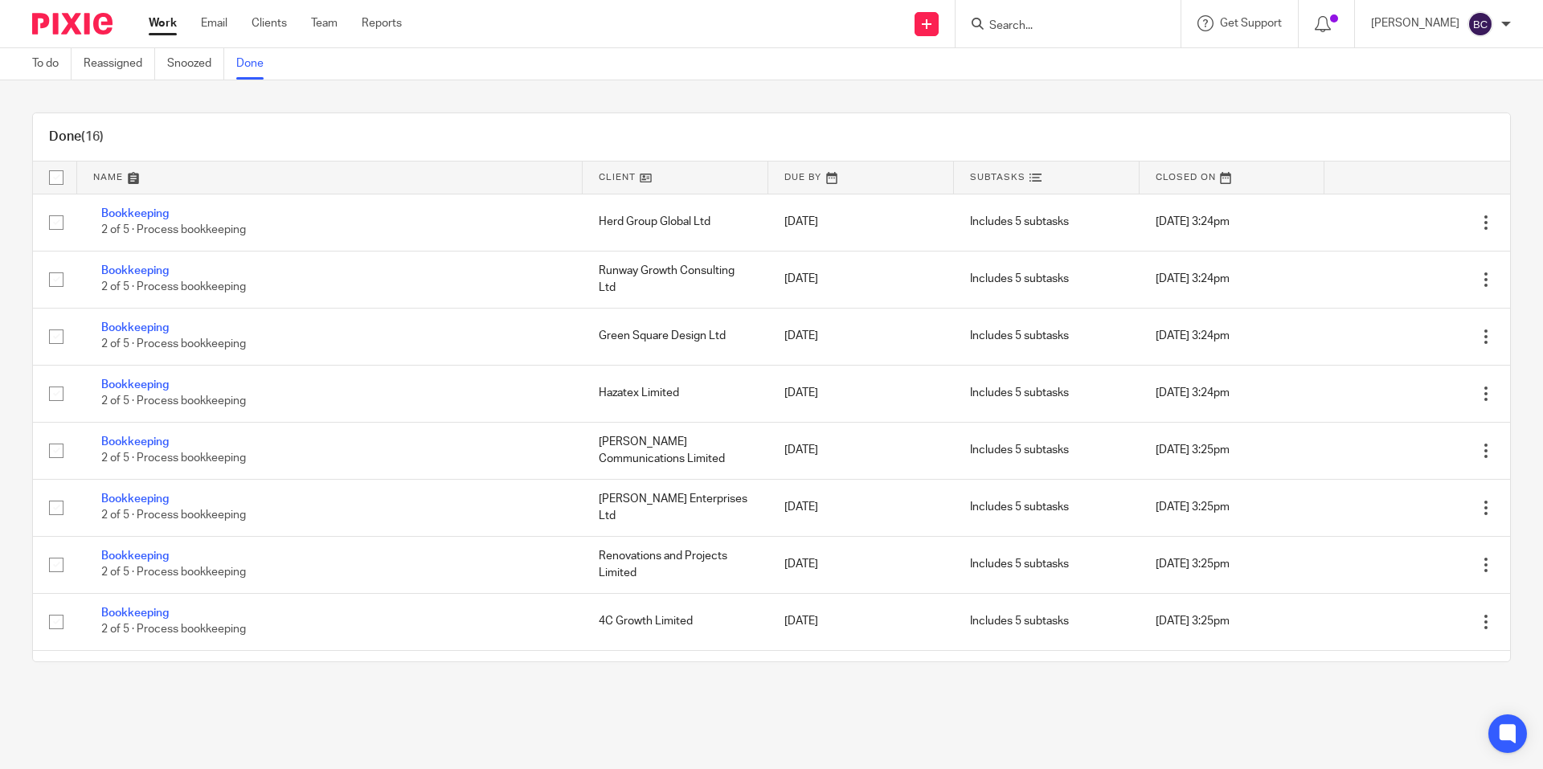
click at [1159, 182] on link at bounding box center [1232, 178] width 186 height 32
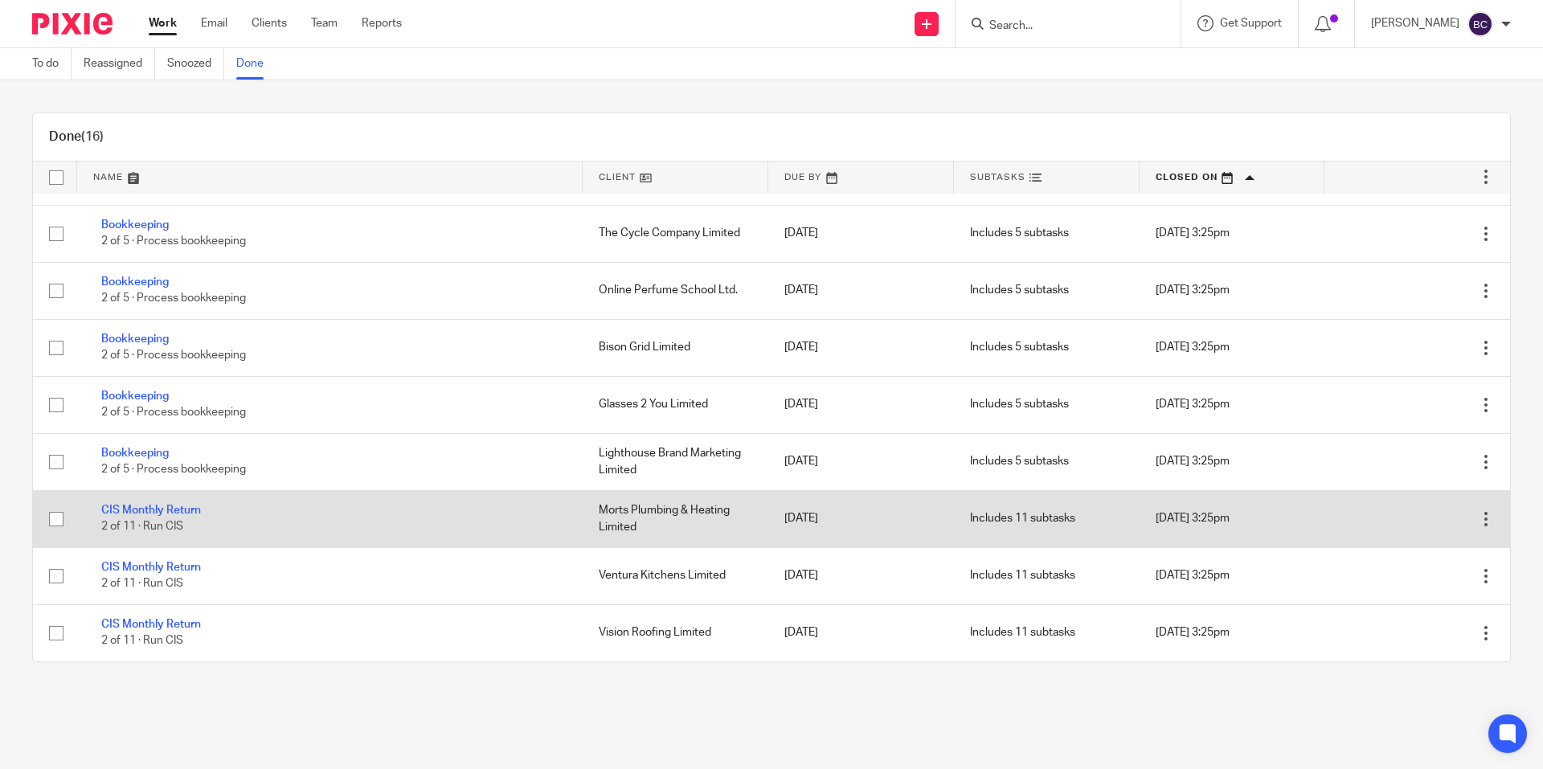
scroll to position [442, 0]
click at [48, 518] on input "checkbox" at bounding box center [56, 522] width 31 height 31
checkbox input "true"
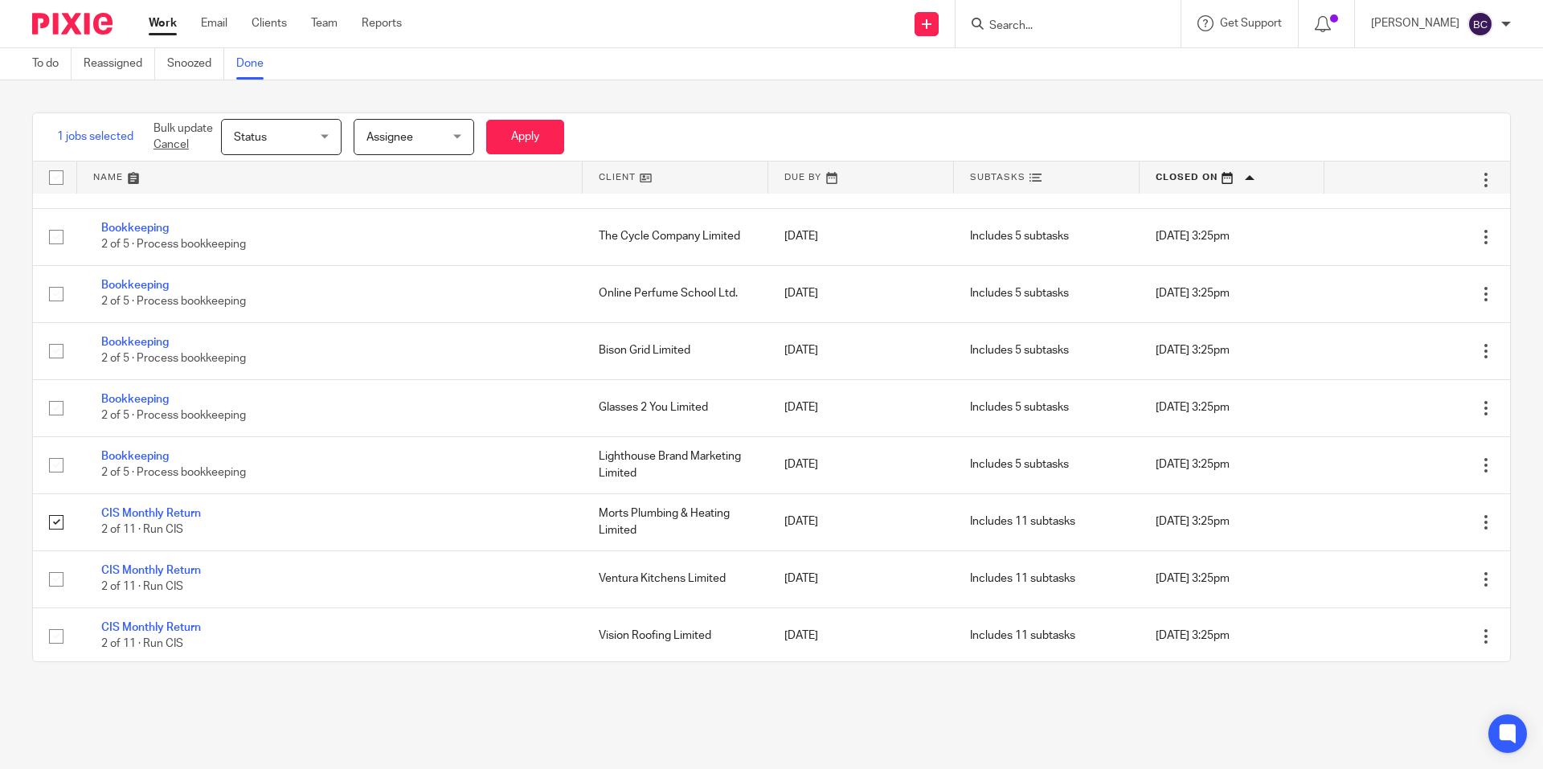
click at [440, 128] on span "Assignee" at bounding box center [408, 137] width 85 height 34
click at [310, 137] on span "Status" at bounding box center [276, 137] width 85 height 34
